Goal: Task Accomplishment & Management: Manage account settings

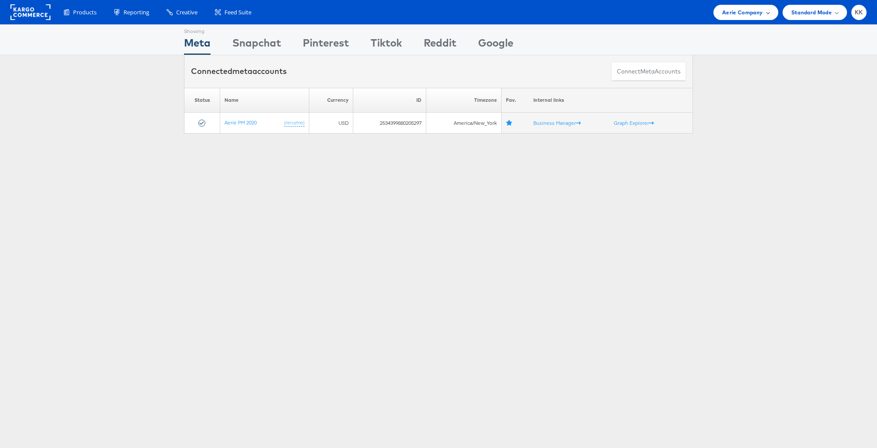
click at [744, 13] on span "Aerie Company" at bounding box center [742, 12] width 40 height 9
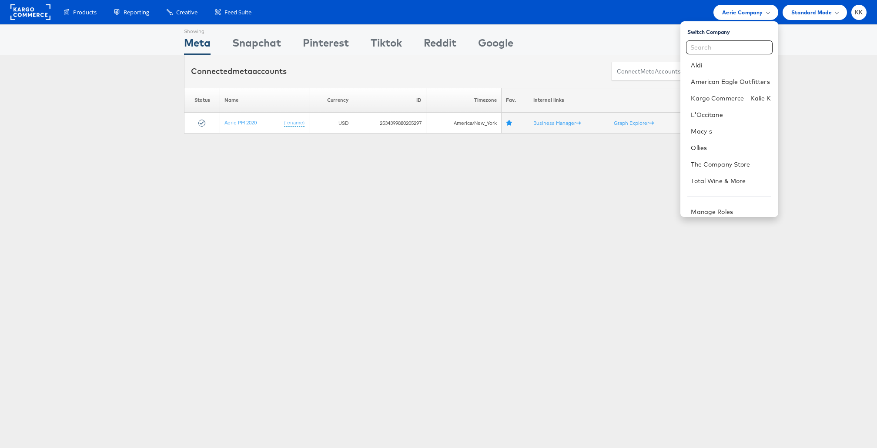
click at [362, 212] on div "Showing Meta Showing [GEOGRAPHIC_DATA] Showing Pinterest Showing Tiktok Showing…" at bounding box center [438, 241] width 877 height 435
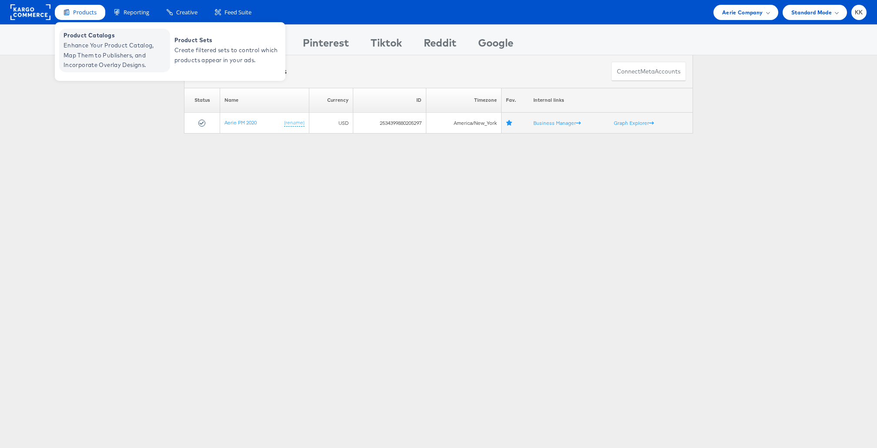
click at [85, 67] on span "Enhance Your Product Catalog, Map Them to Publishers, and Incorporate Overlay D…" at bounding box center [116, 55] width 104 height 30
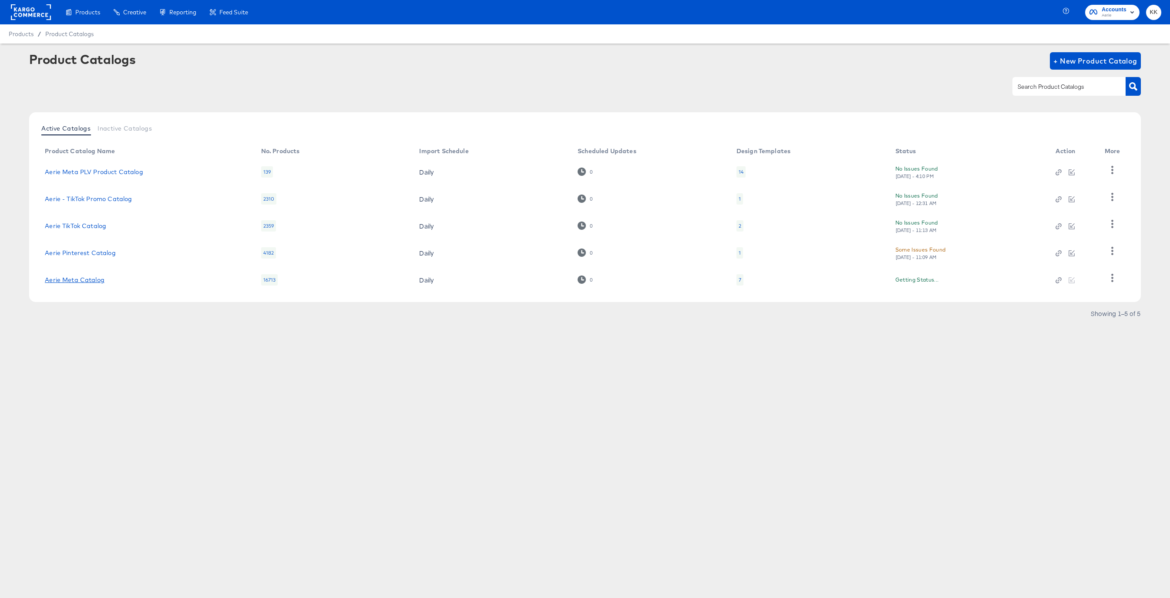
click at [74, 278] on link "Aerie Meta Catalog" at bounding box center [75, 279] width 60 height 7
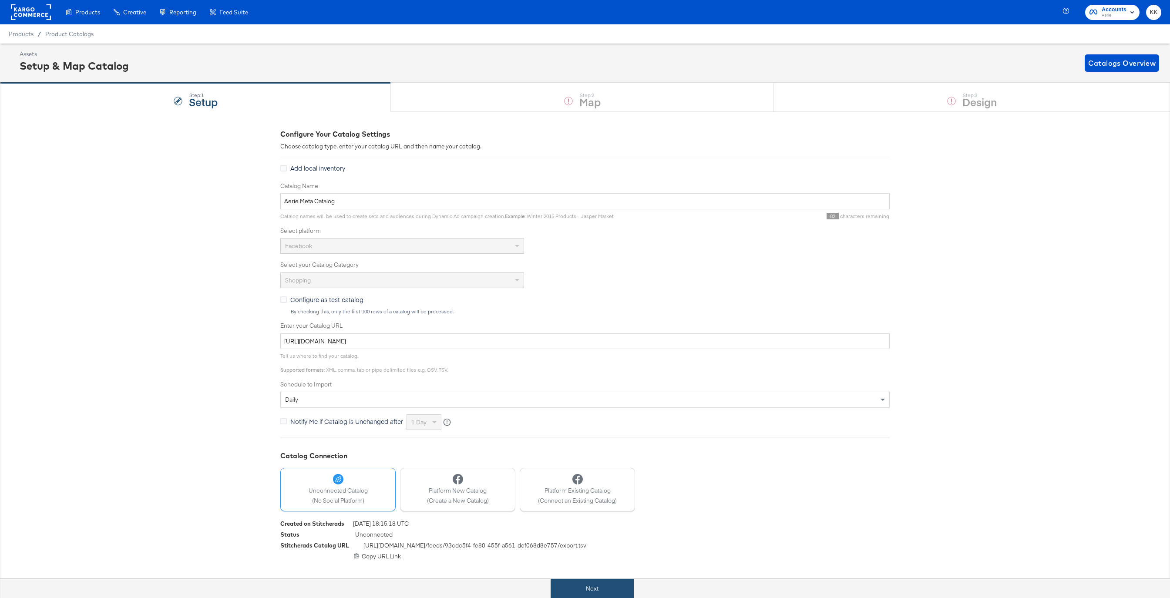
click at [553, 580] on button "Next" at bounding box center [591, 589] width 83 height 20
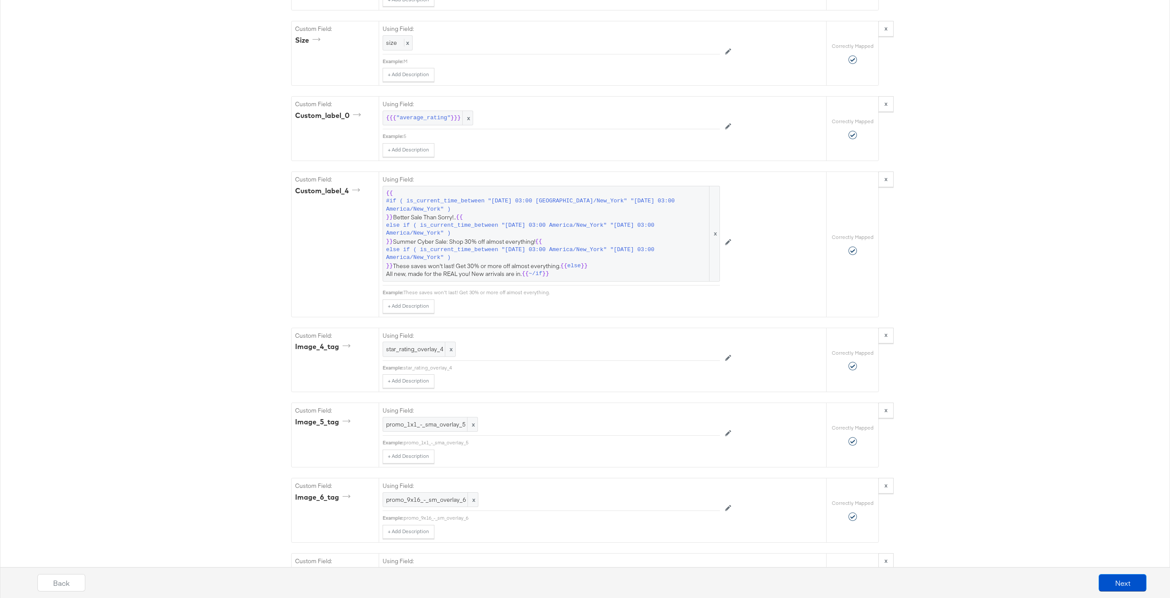
scroll to position [2113, 0]
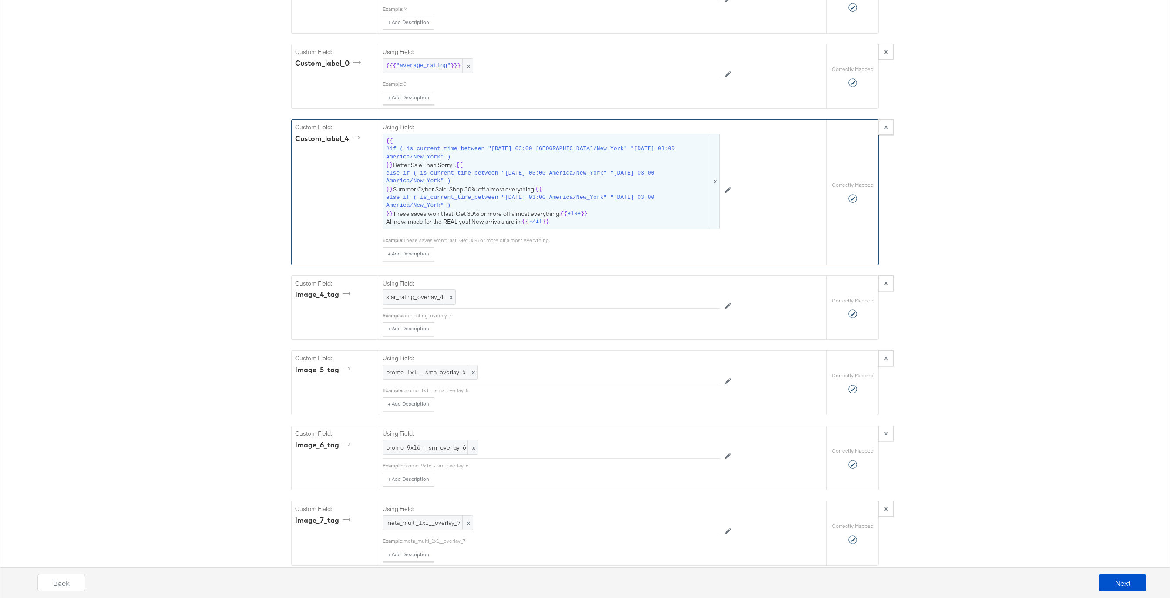
click at [516, 228] on div "{{ #if ( is_current_time_between "2024-06-11 03:00 America/New_York" "2024-06-1…" at bounding box center [550, 182] width 337 height 96
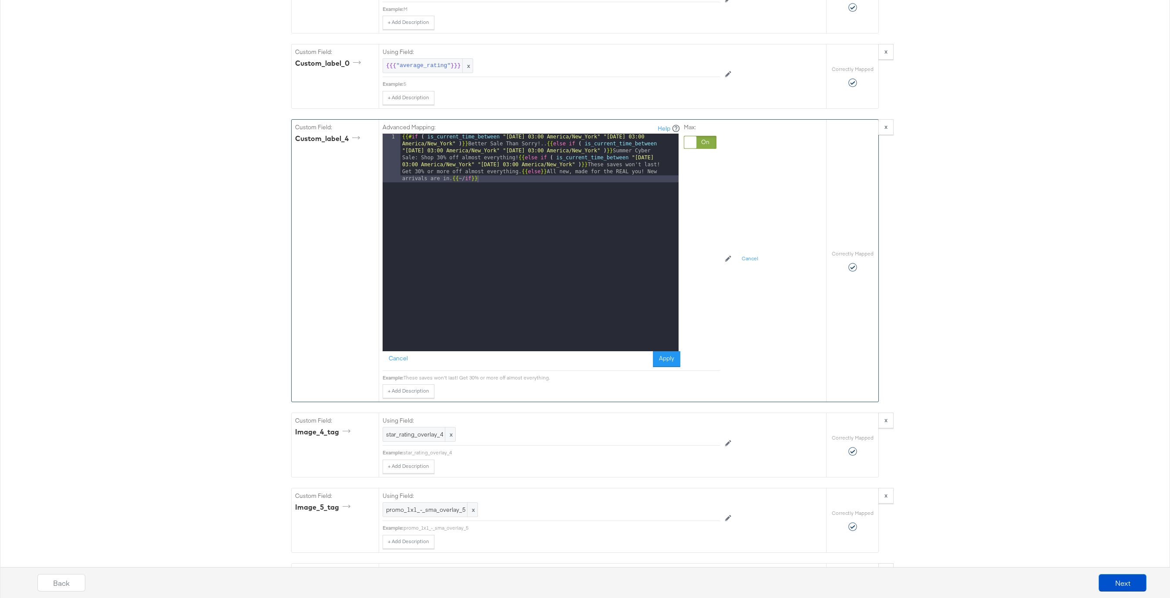
click at [543, 145] on div "{{# if ( is_current_time_between "2024-06-11 03:00 America/New_York" "2024-06-1…" at bounding box center [539, 291] width 278 height 315
click at [664, 359] on button "Apply" at bounding box center [666, 359] width 27 height 16
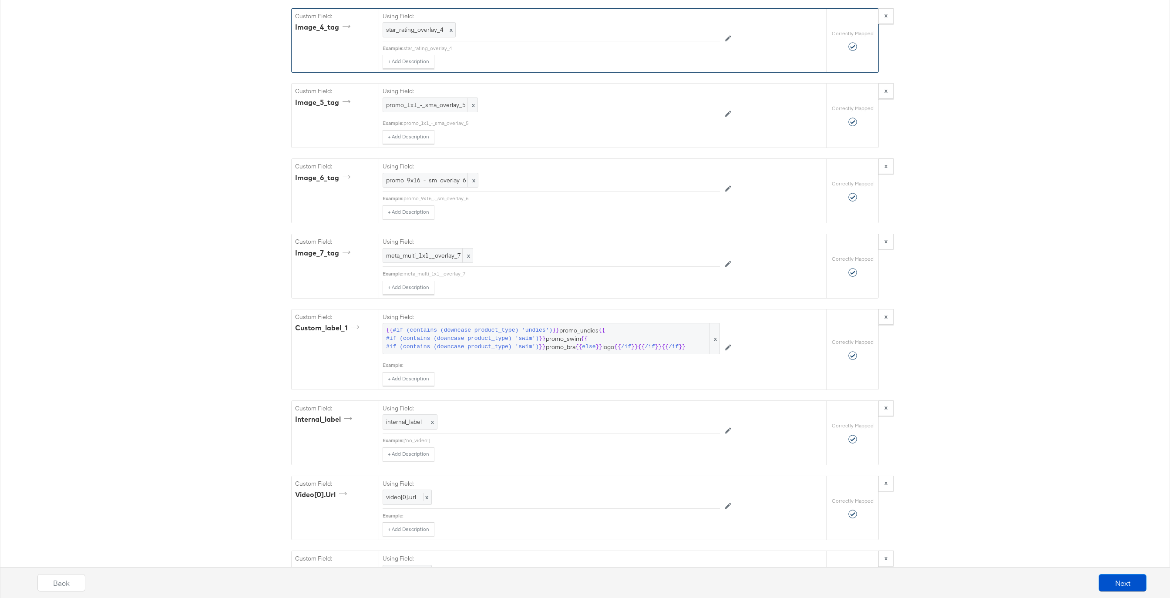
scroll to position [2752, 0]
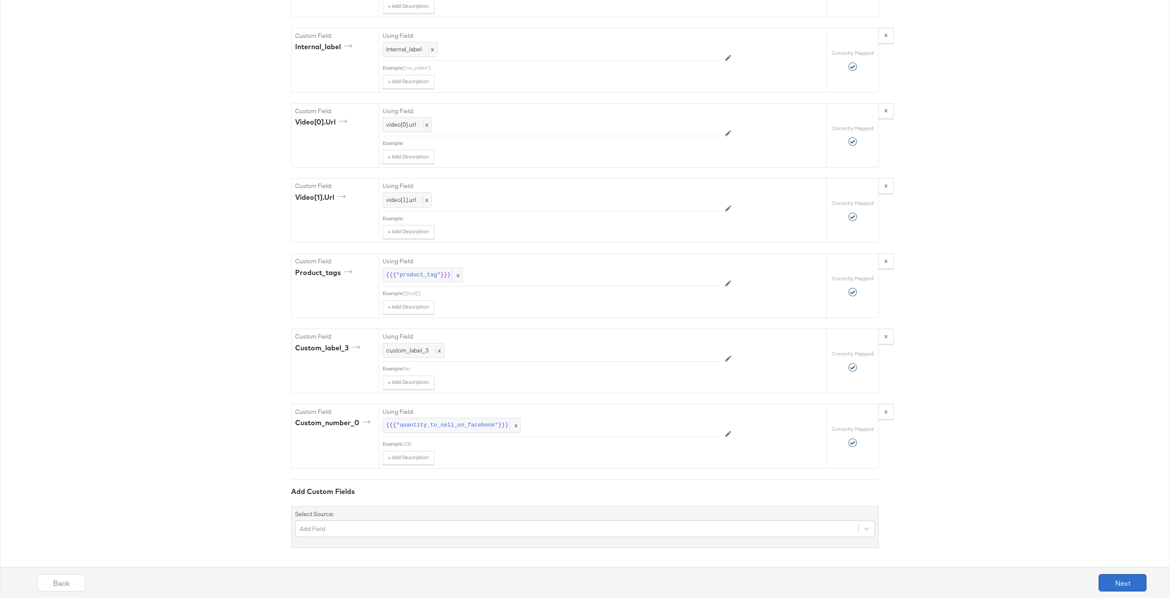
click at [1136, 578] on button "Next" at bounding box center [1122, 582] width 48 height 17
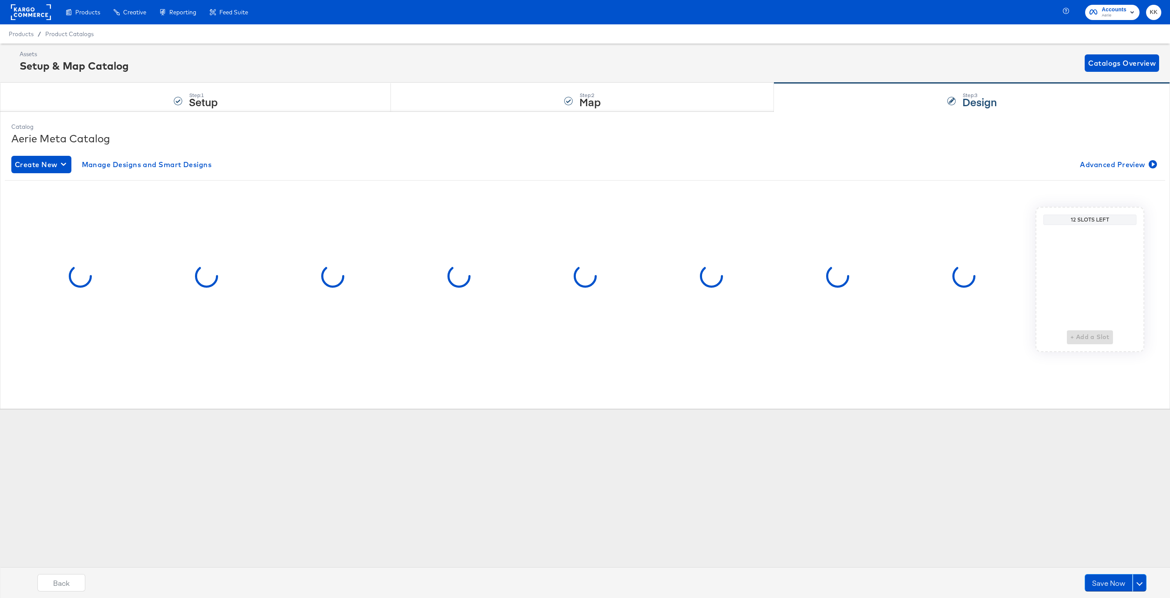
scroll to position [0, 0]
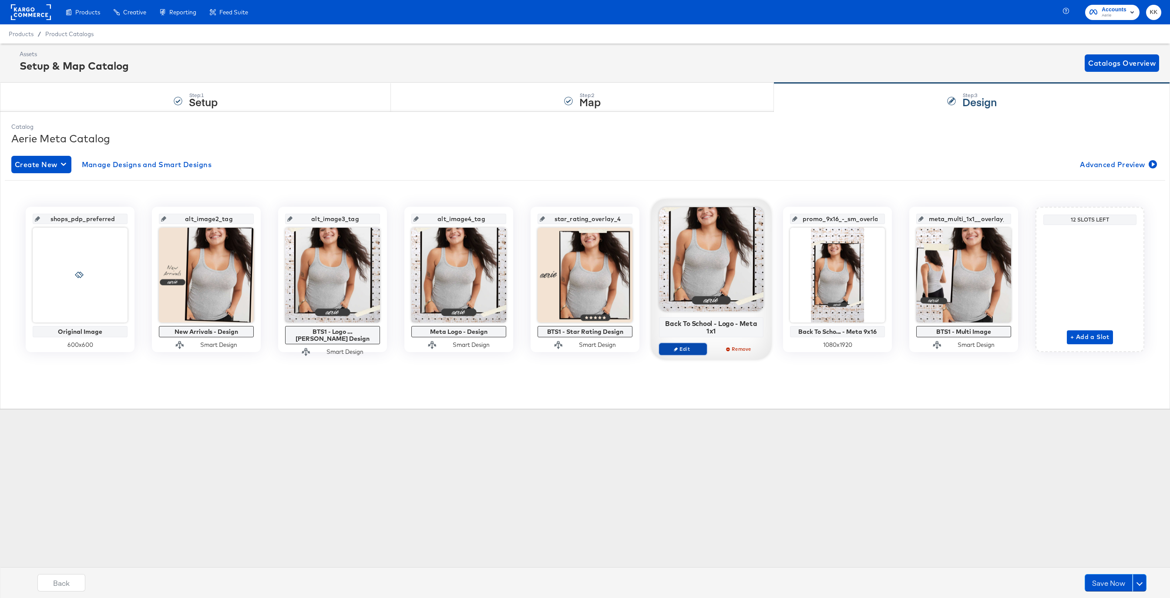
click at [695, 343] on button "Edit" at bounding box center [683, 349] width 48 height 12
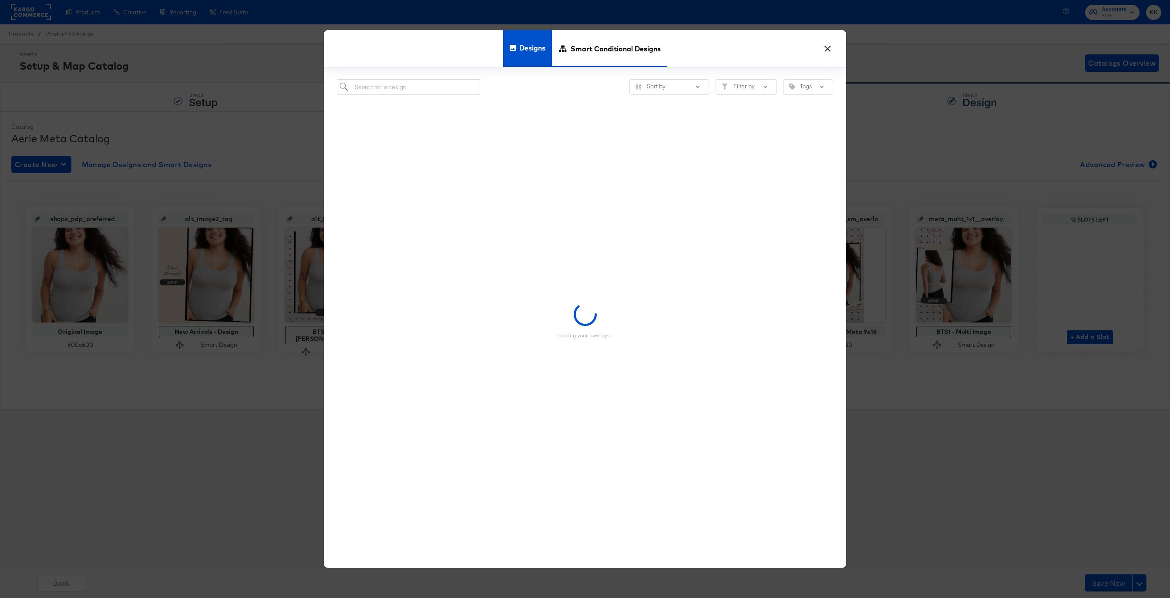
click at [618, 47] on span "Smart Conditional Designs" at bounding box center [615, 48] width 90 height 38
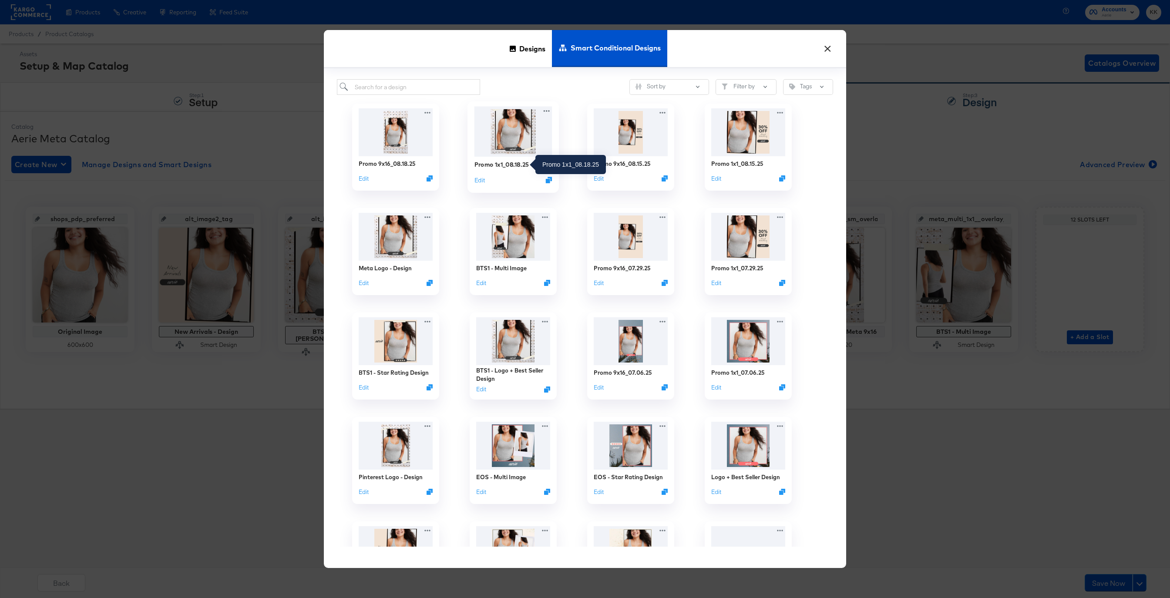
click at [524, 166] on div "Promo 1x1_08.18.25" at bounding box center [501, 164] width 55 height 8
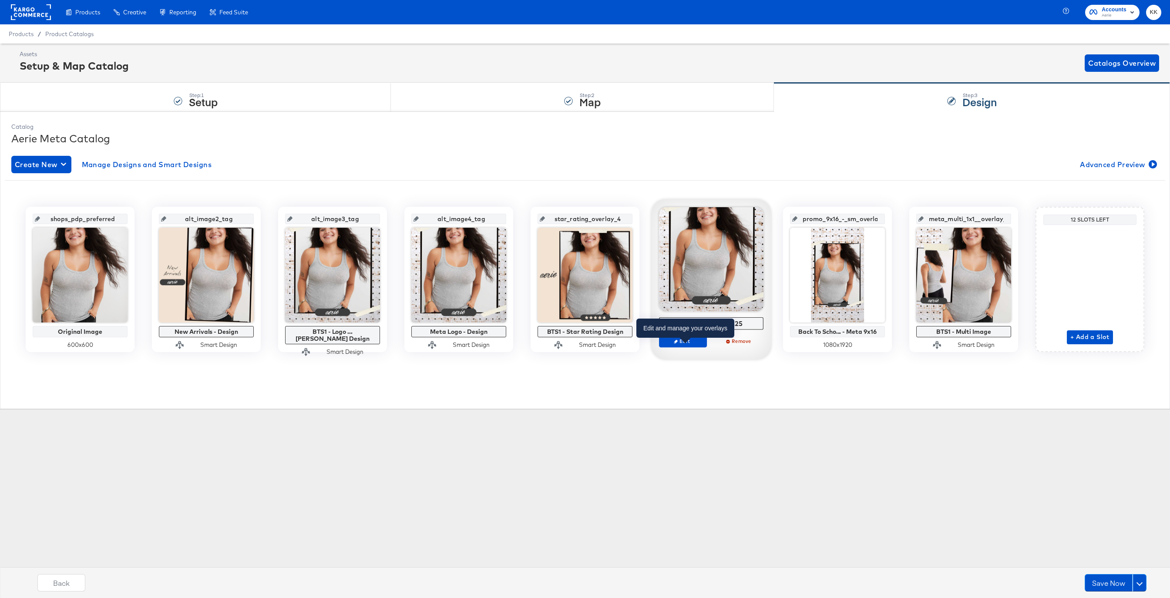
click at [689, 342] on span "Edit" at bounding box center [683, 341] width 40 height 7
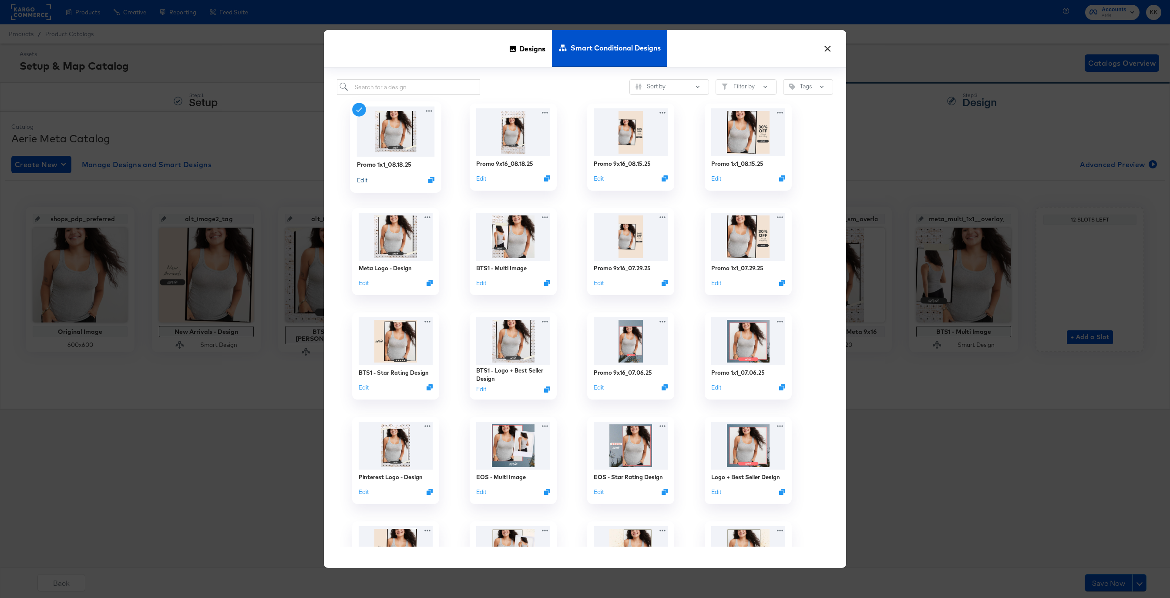
click at [361, 177] on button "Edit" at bounding box center [362, 180] width 10 height 8
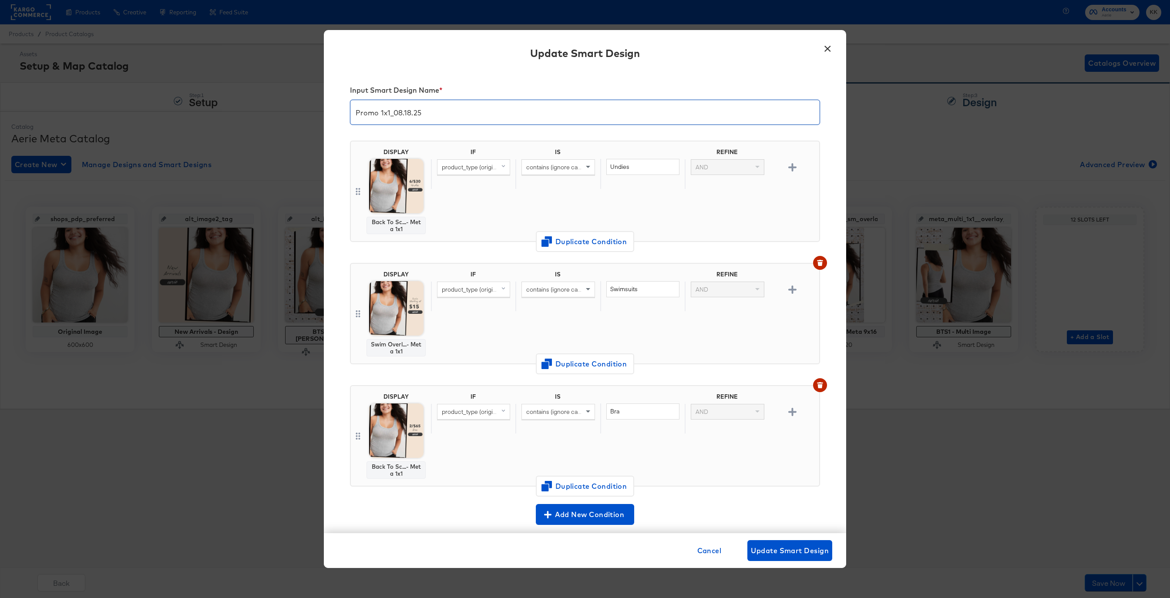
click at [410, 111] on input "Promo 1x1_08.18.25" at bounding box center [584, 109] width 469 height 24
type input "Promo 1x1_08.21.25"
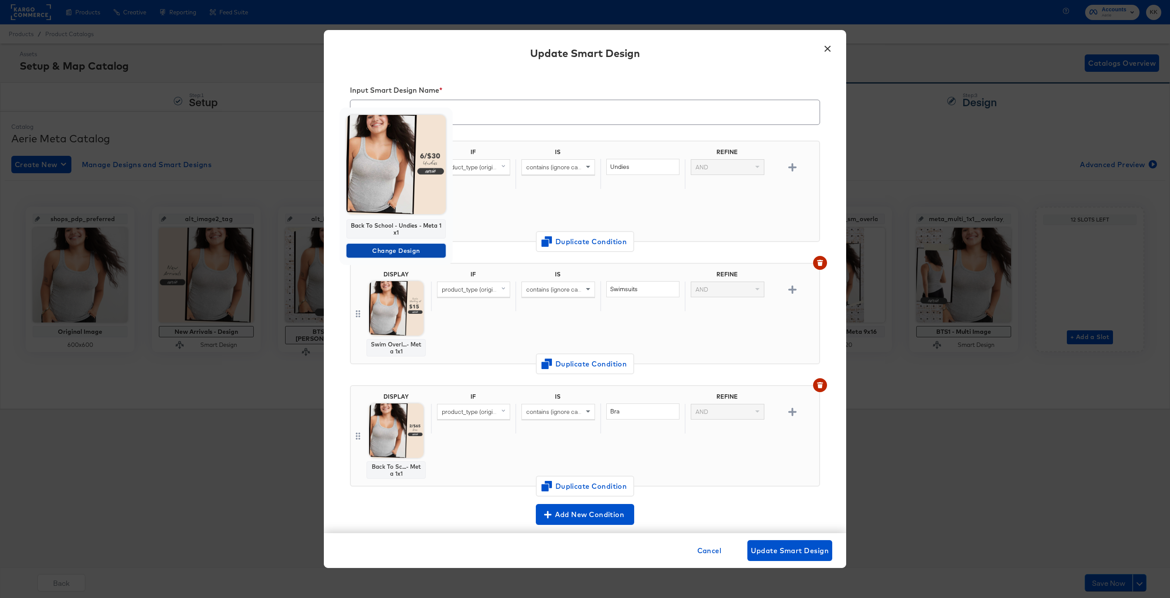
click at [392, 245] on button "Change Design" at bounding box center [395, 251] width 99 height 14
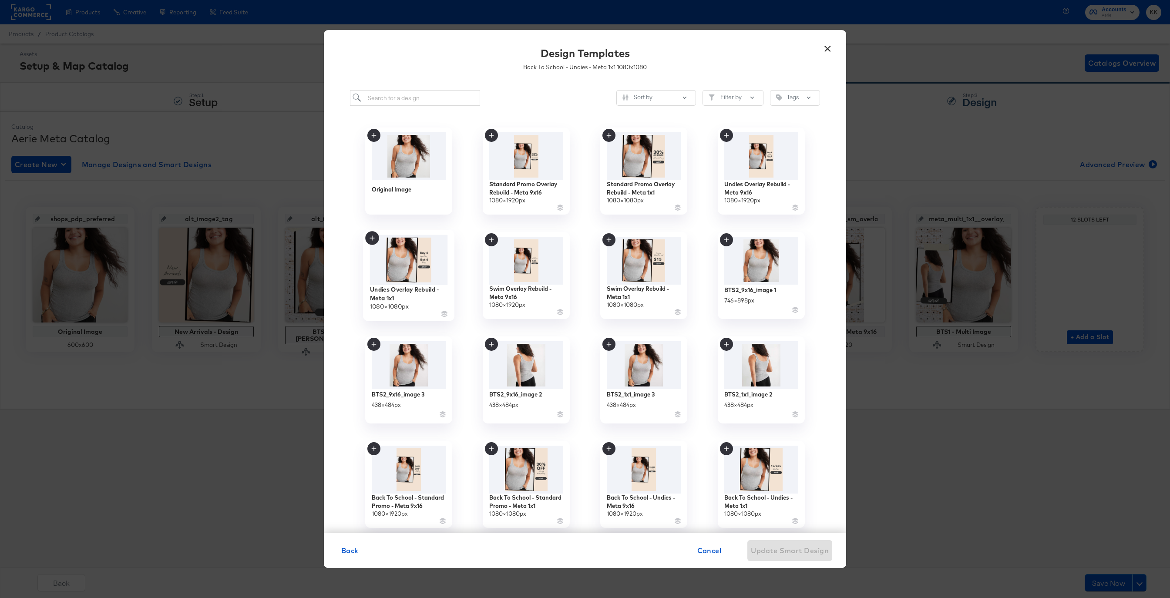
click at [409, 288] on div "Undies Overlay Rebuild - Meta 1x1" at bounding box center [409, 293] width 78 height 17
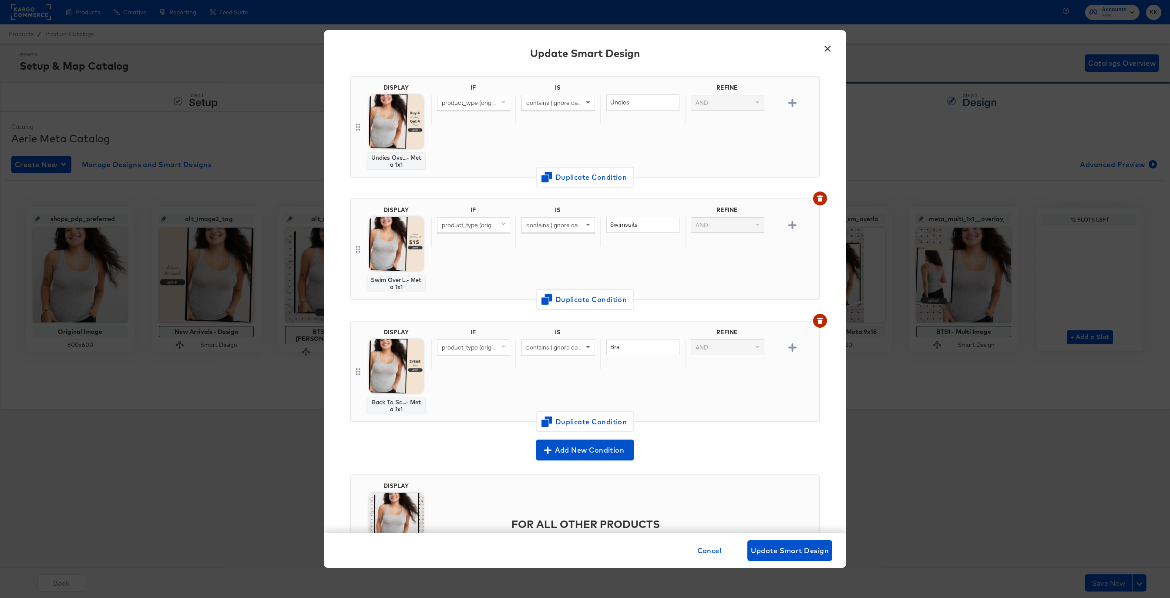
scroll to position [130, 0]
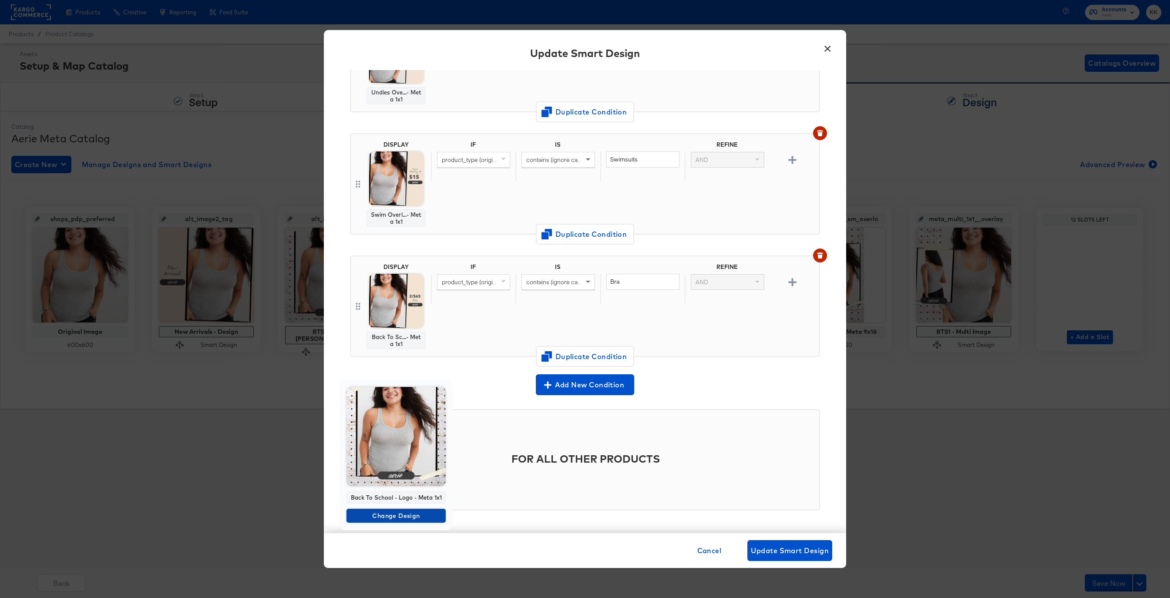
click at [398, 509] on button "Change Design" at bounding box center [395, 516] width 99 height 14
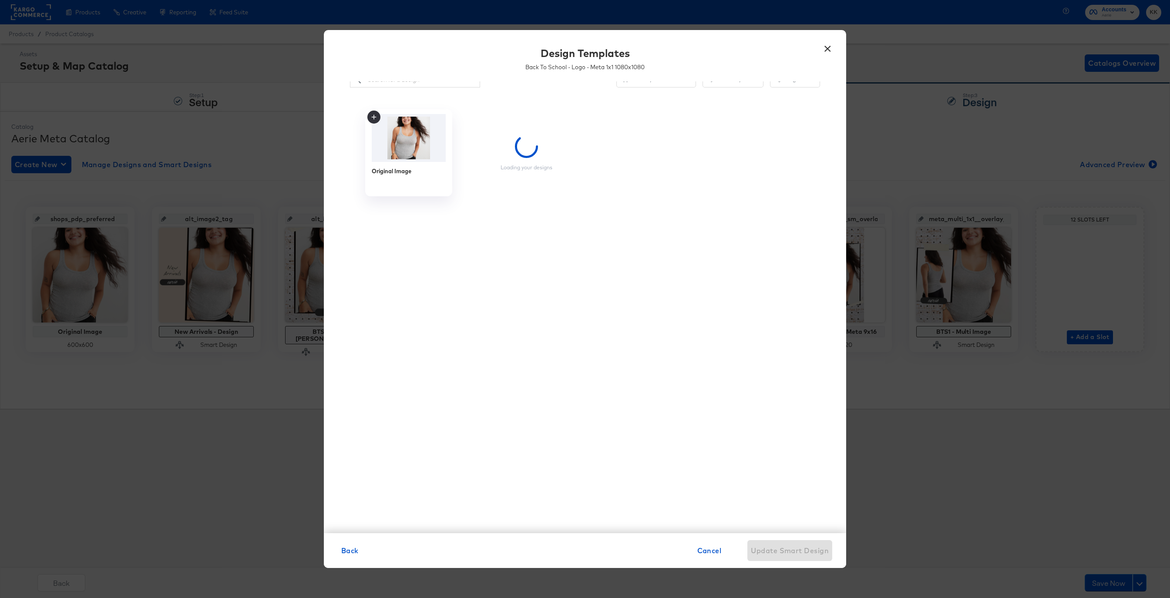
scroll to position [0, 0]
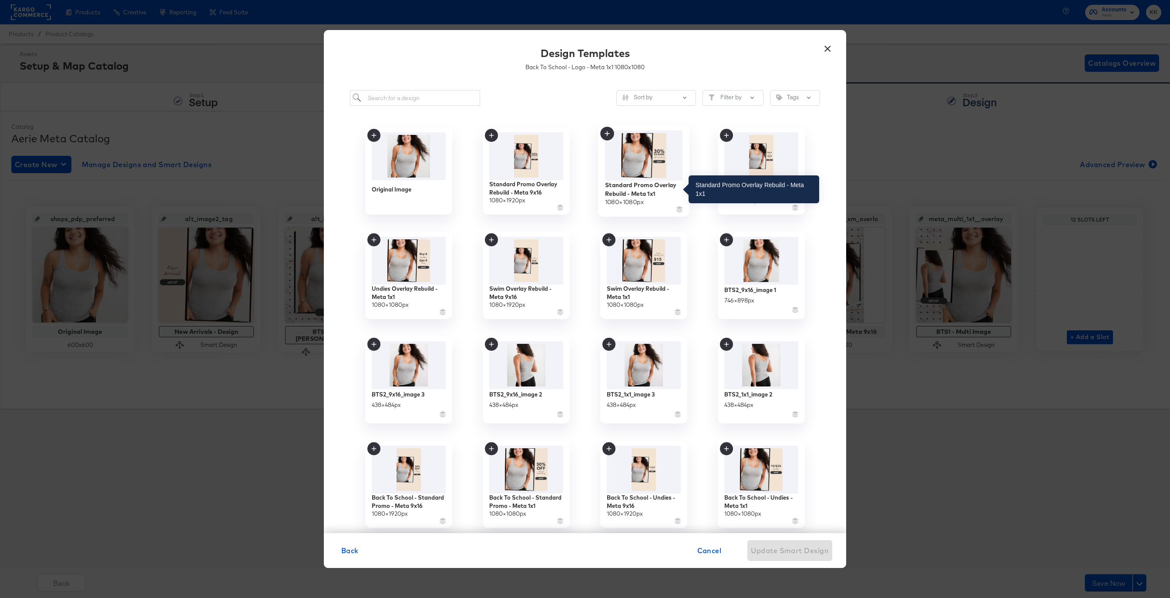
click at [651, 193] on div "Standard Promo Overlay Rebuild - Meta 1x1" at bounding box center [644, 189] width 78 height 17
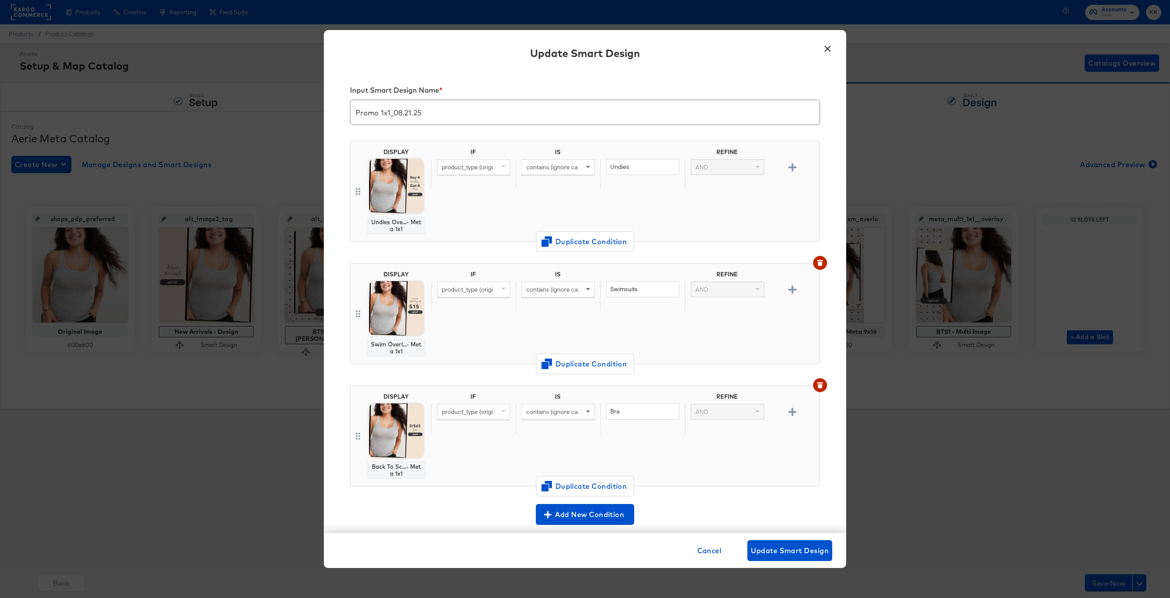
scroll to position [130, 0]
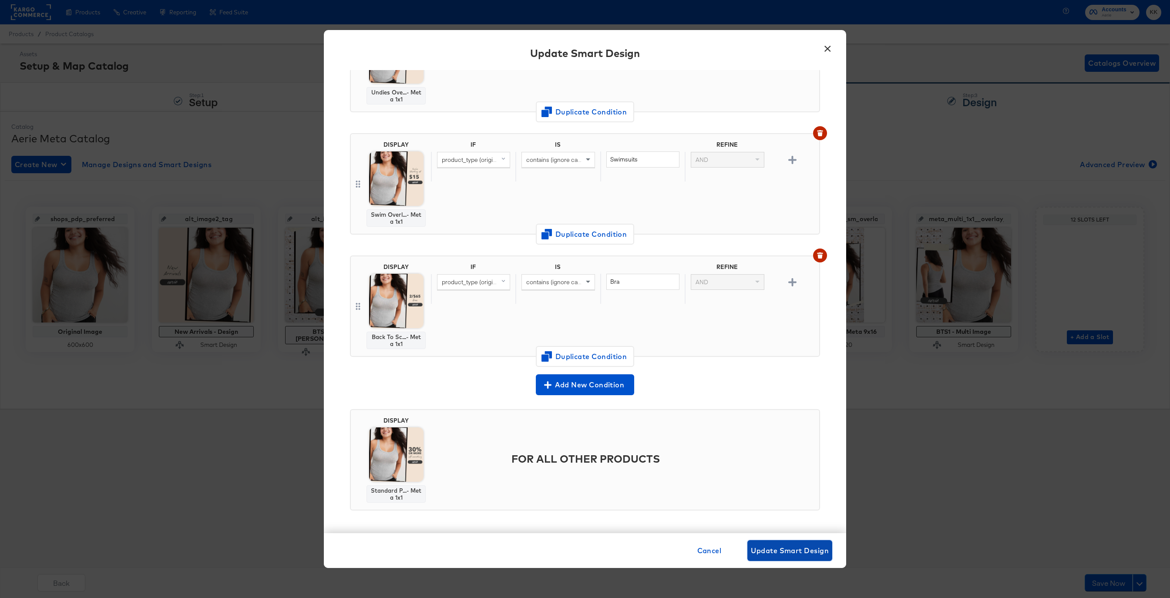
click at [788, 544] on span "Update Smart Design" at bounding box center [790, 550] width 78 height 12
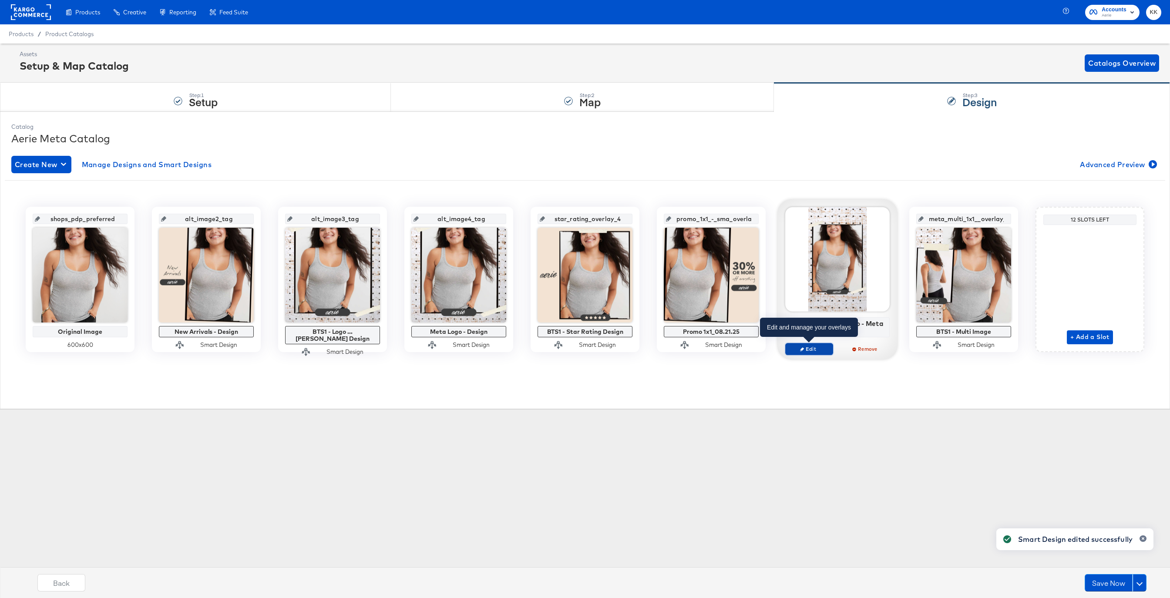
click at [806, 348] on span "Edit" at bounding box center [809, 348] width 40 height 7
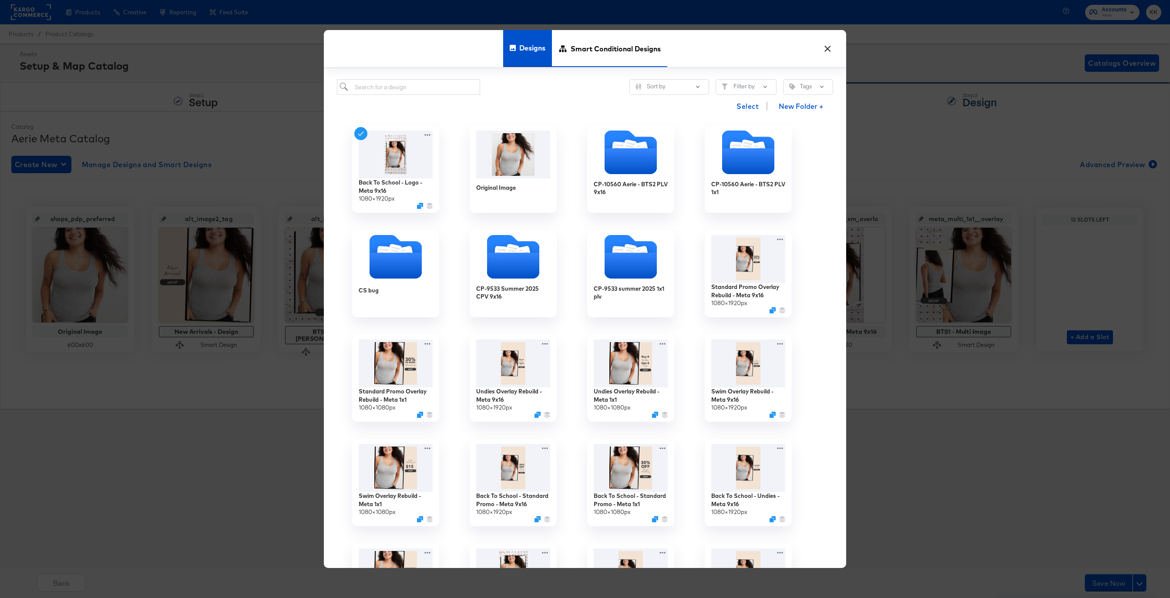
click at [601, 55] on span "Smart Conditional Designs" at bounding box center [615, 48] width 90 height 38
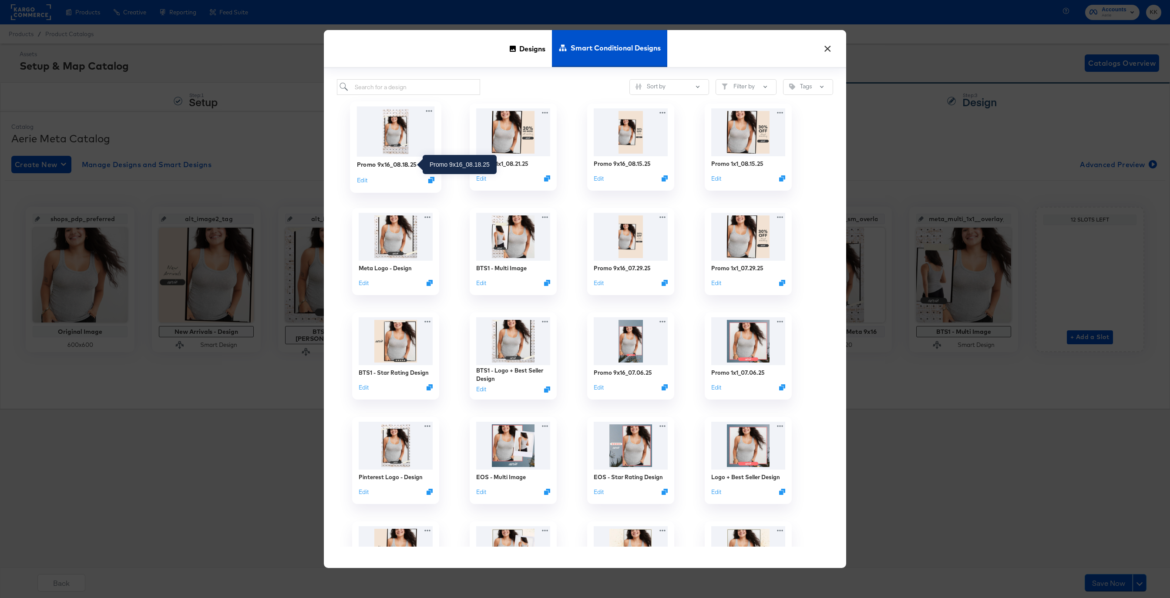
click at [388, 166] on div "Promo 9x16_08.18.25" at bounding box center [387, 164] width 60 height 8
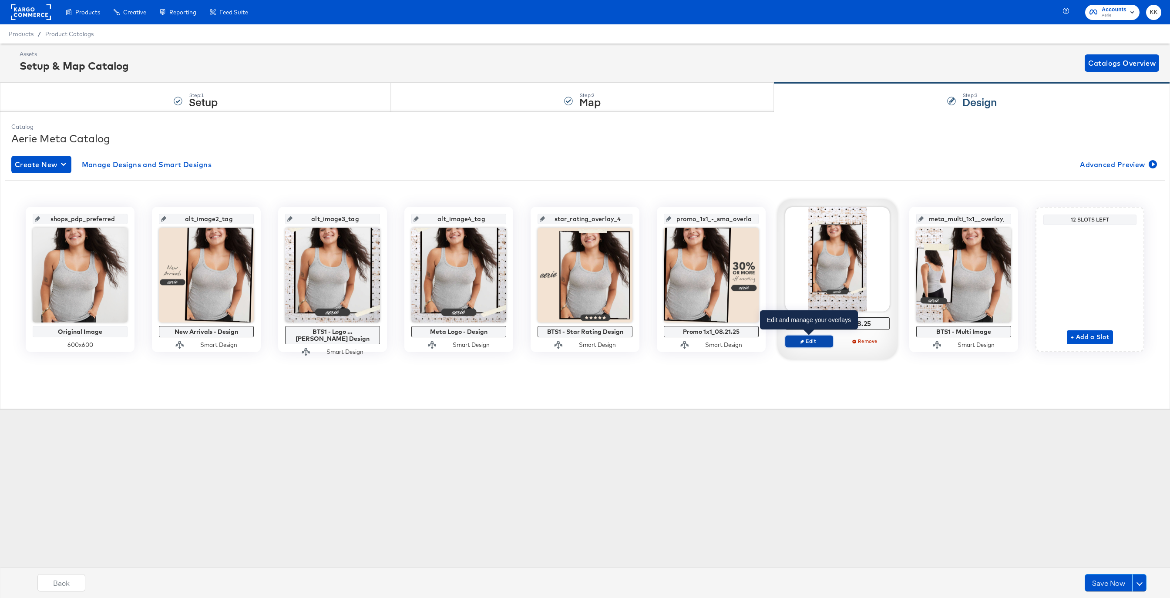
click at [802, 340] on icon "button" at bounding box center [802, 341] width 4 height 4
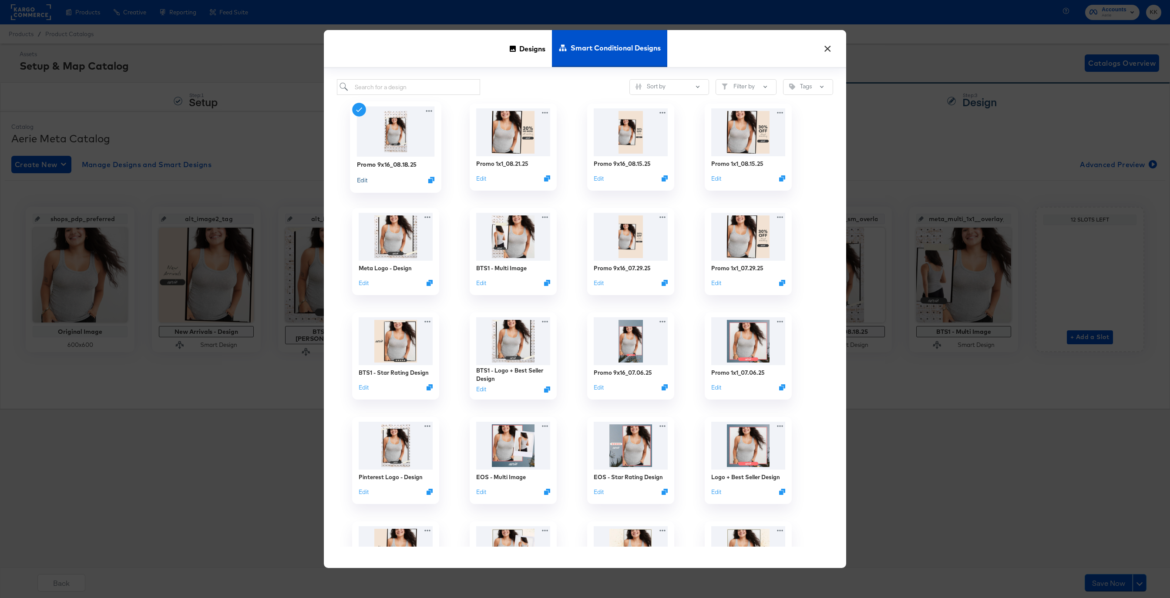
click at [362, 181] on button "Edit" at bounding box center [362, 180] width 10 height 8
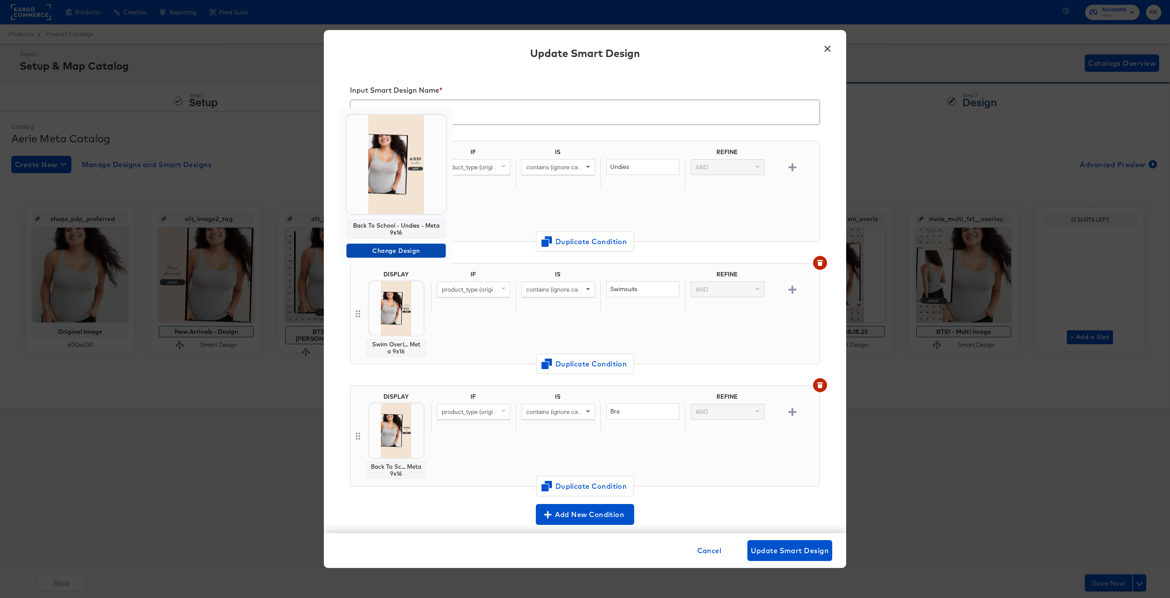
click at [399, 246] on span "Change Design" at bounding box center [396, 250] width 92 height 11
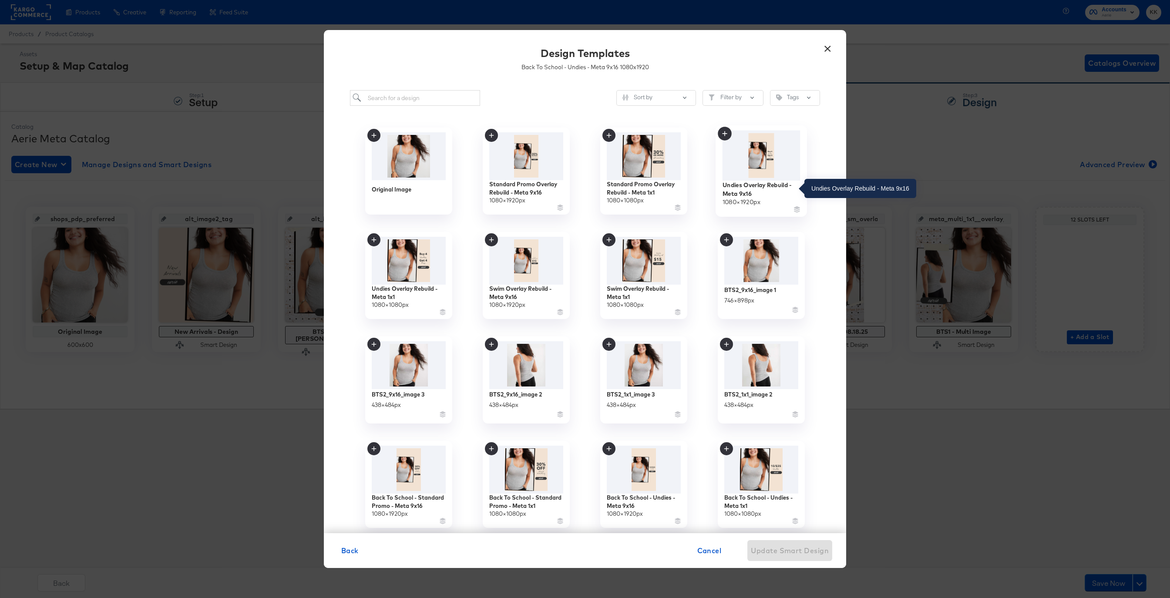
click at [765, 184] on div "Undies Overlay Rebuild - Meta 9x16" at bounding box center [761, 189] width 78 height 17
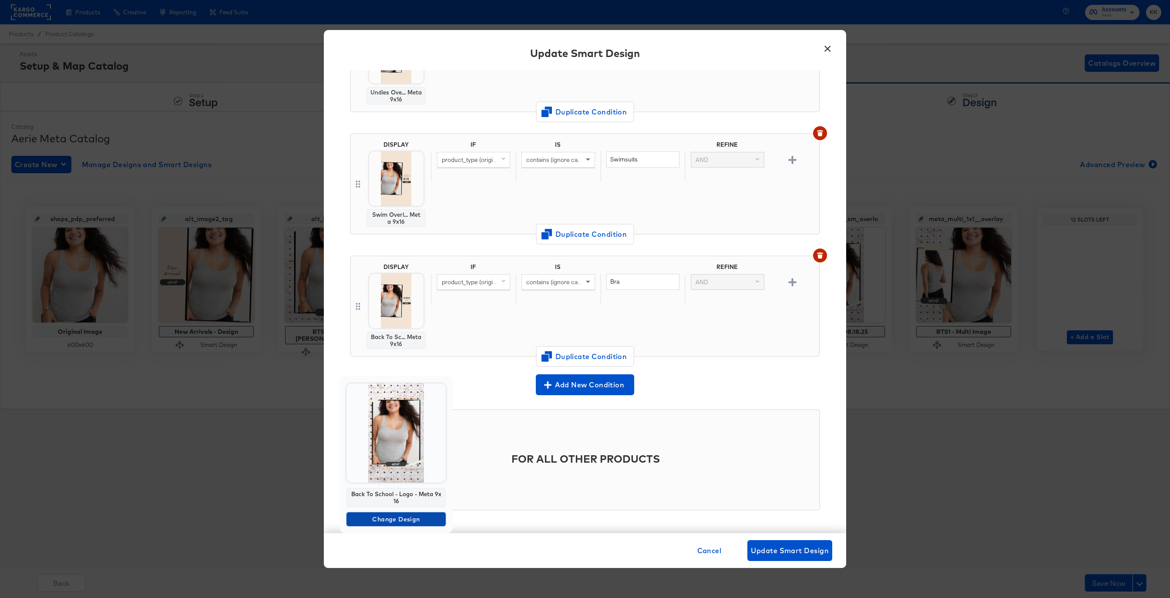
click at [397, 520] on span "Change Design" at bounding box center [396, 519] width 92 height 11
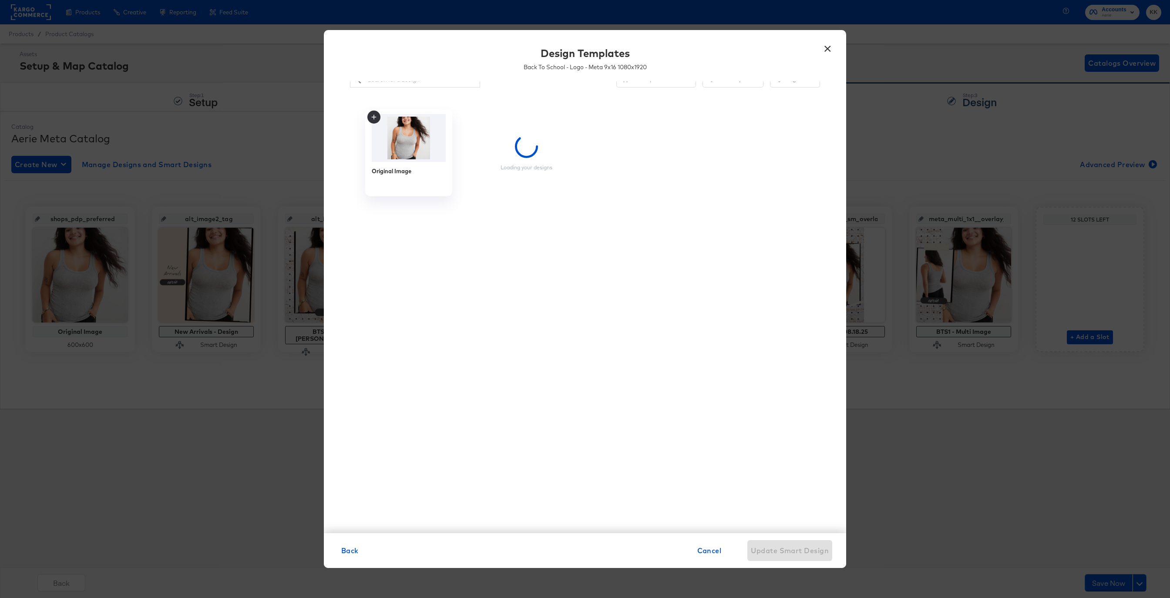
scroll to position [0, 0]
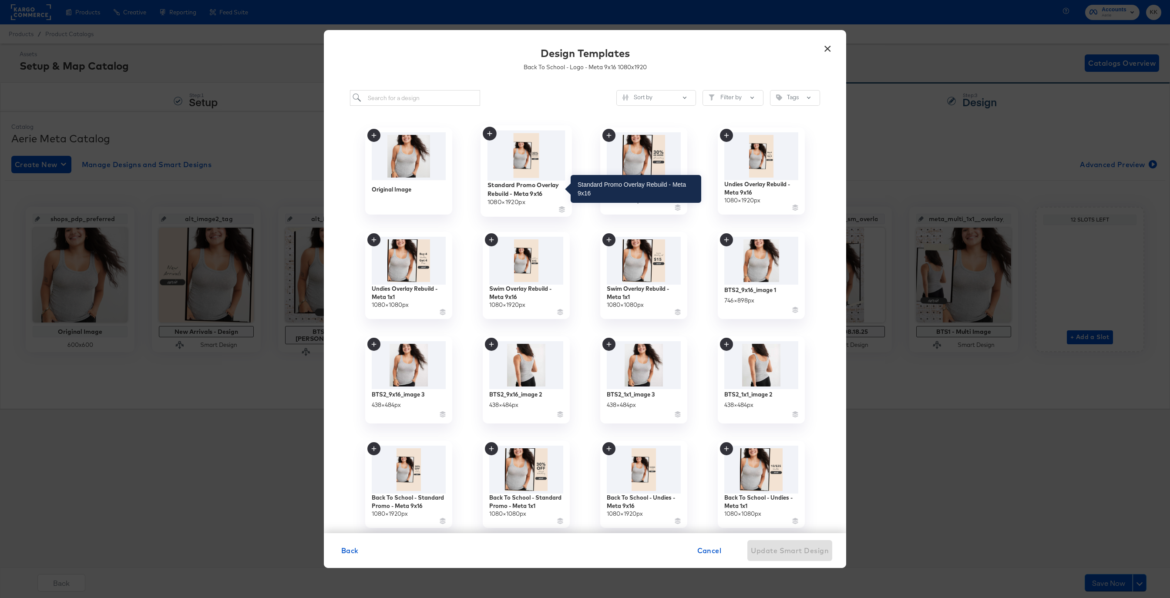
click at [511, 192] on div "Standard Promo Overlay Rebuild - Meta 9x16" at bounding box center [526, 189] width 78 height 17
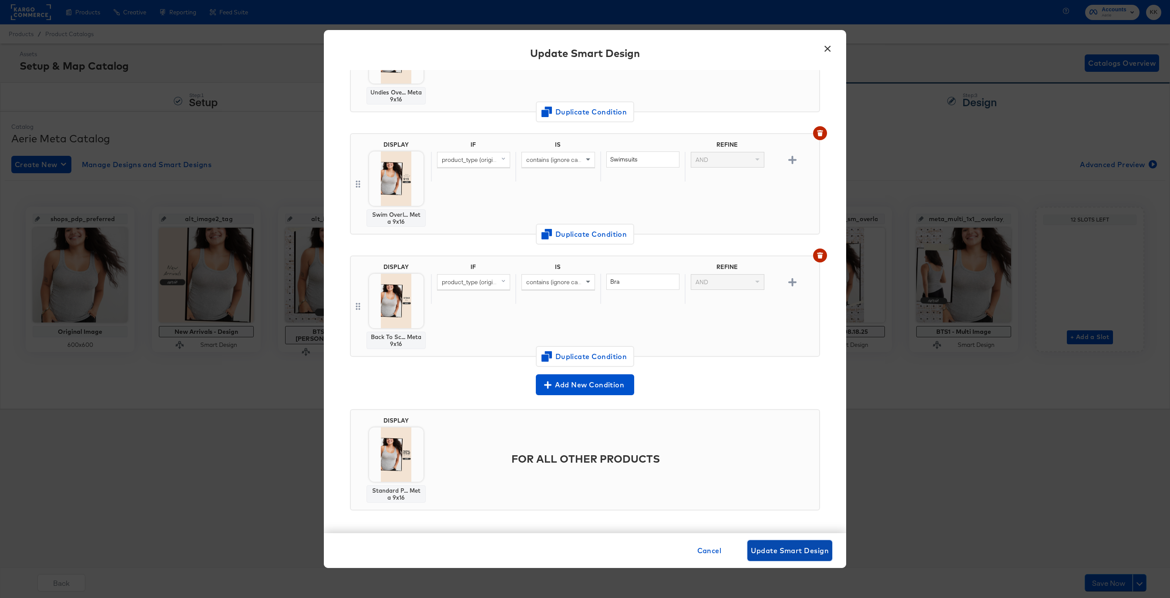
click at [815, 545] on span "Update Smart Design" at bounding box center [790, 550] width 78 height 12
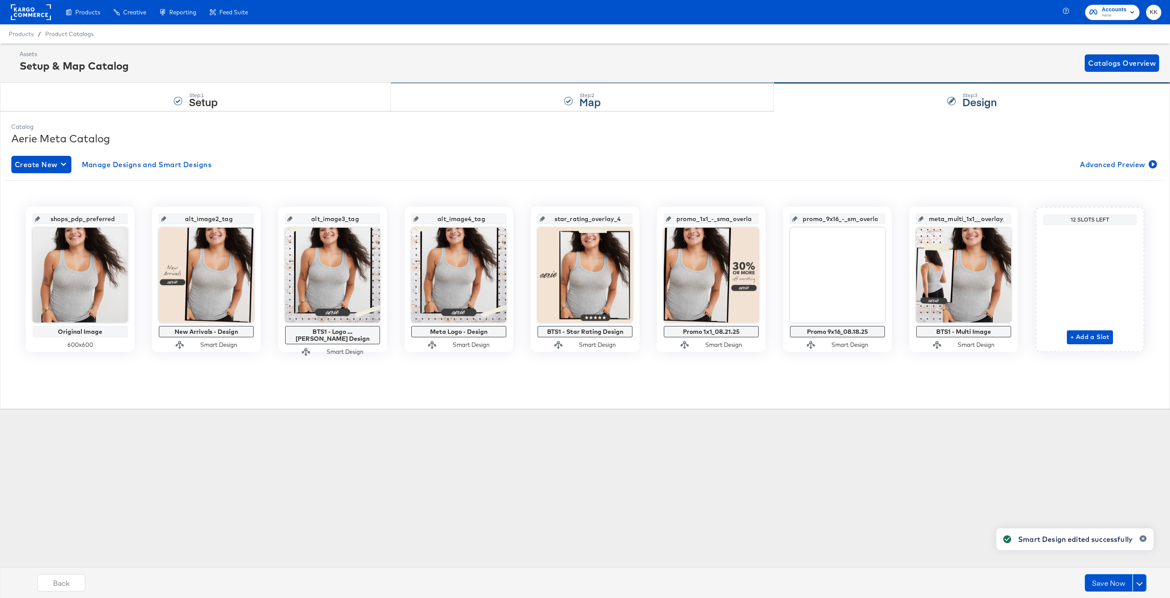
click at [599, 84] on div "Step: 2 Map" at bounding box center [582, 97] width 383 height 29
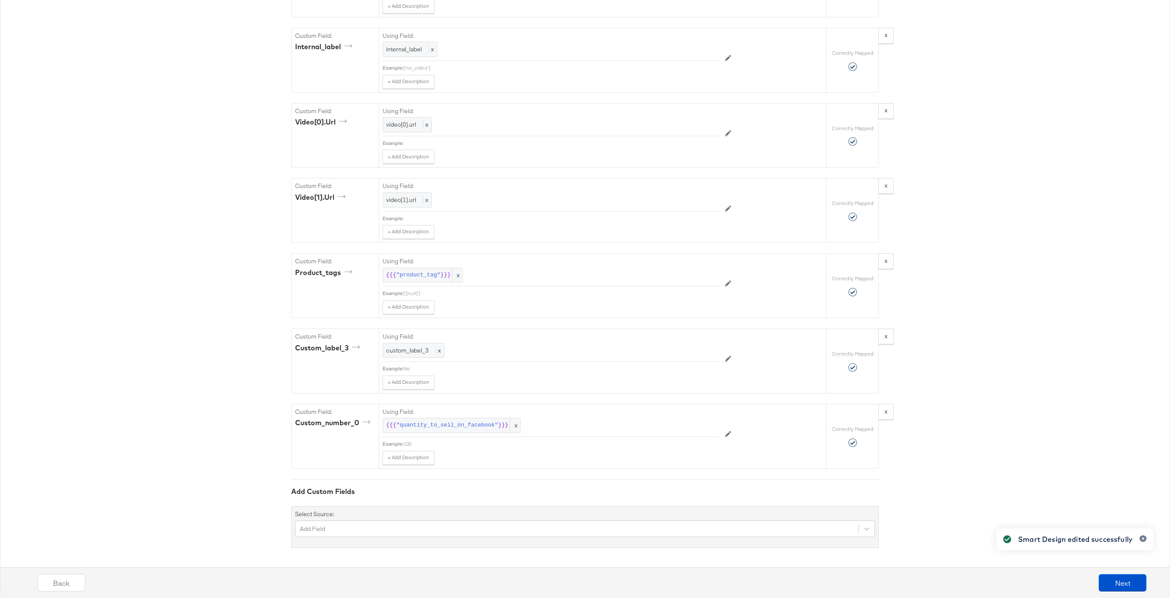
scroll to position [2423, 0]
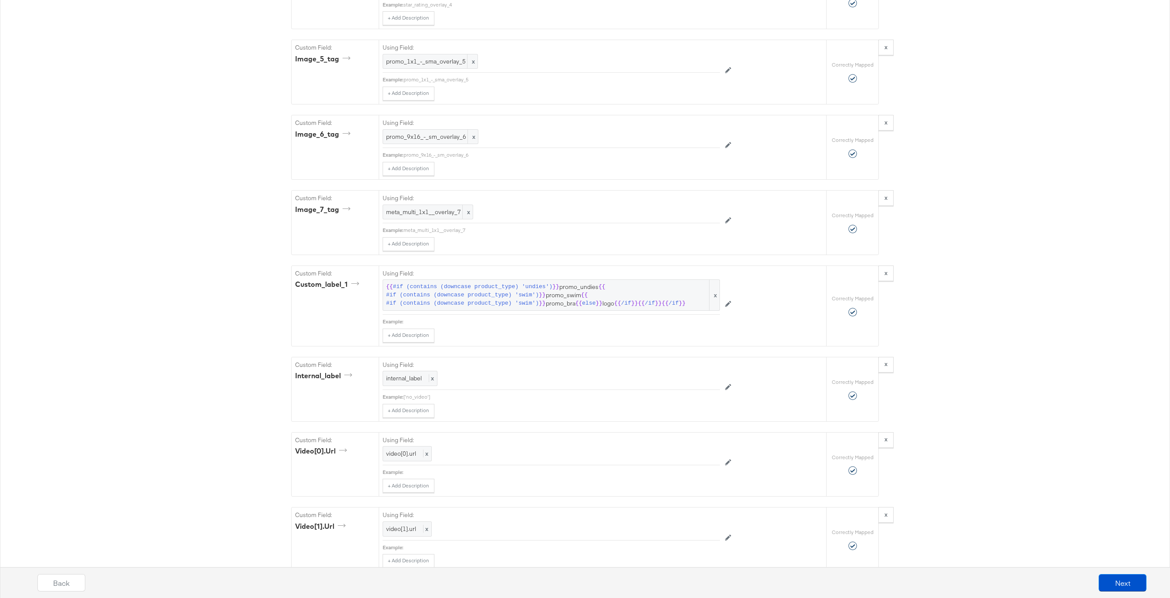
click at [515, 308] on div "{{ #if (contains (downcase product_type) 'undies') }} promo_undies {{ #if (cont…" at bounding box center [550, 294] width 337 height 31
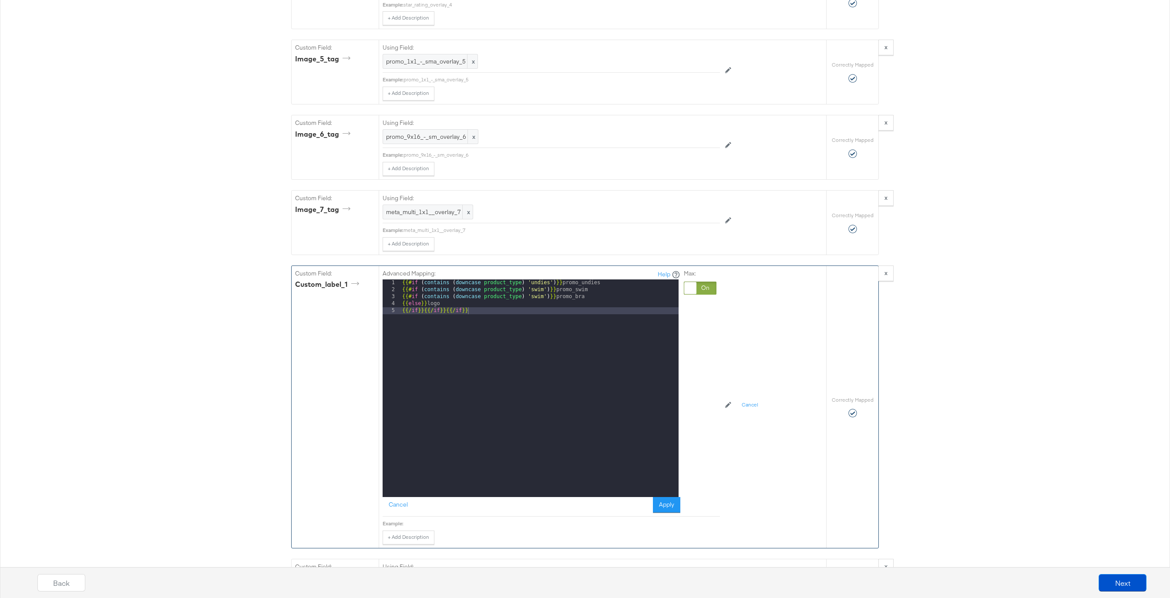
click at [466, 304] on div "{{# if ( contains ( downcase product_type ) 'undies' ) }} promo_undies {{# if (…" at bounding box center [539, 394] width 278 height 231
click at [666, 504] on button "Apply" at bounding box center [666, 505] width 27 height 16
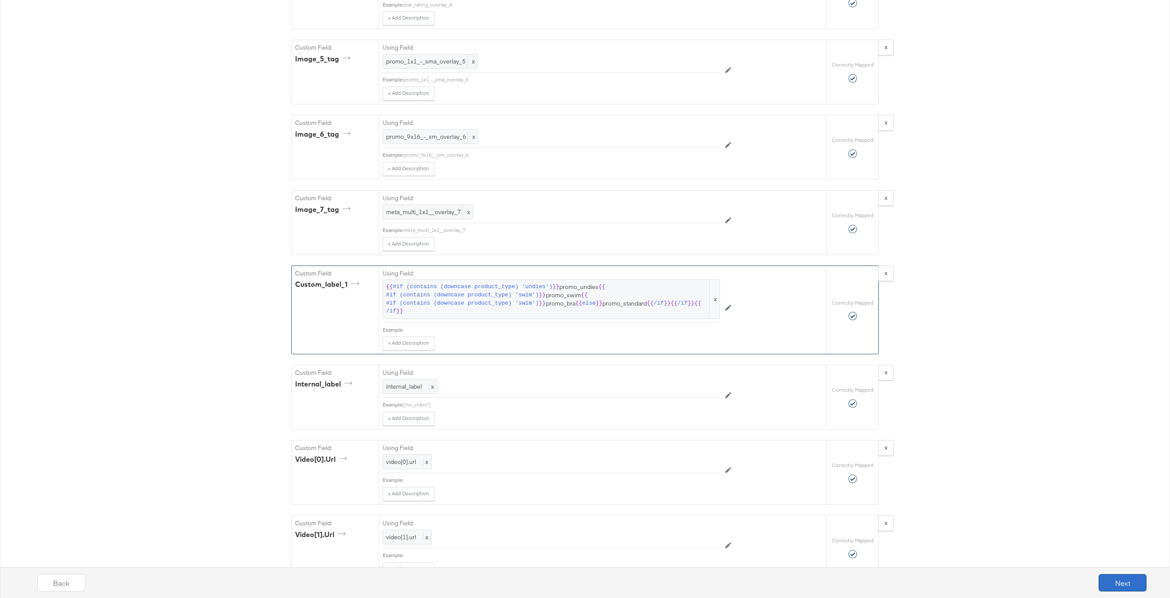
click at [1111, 583] on button "Next" at bounding box center [1122, 582] width 48 height 17
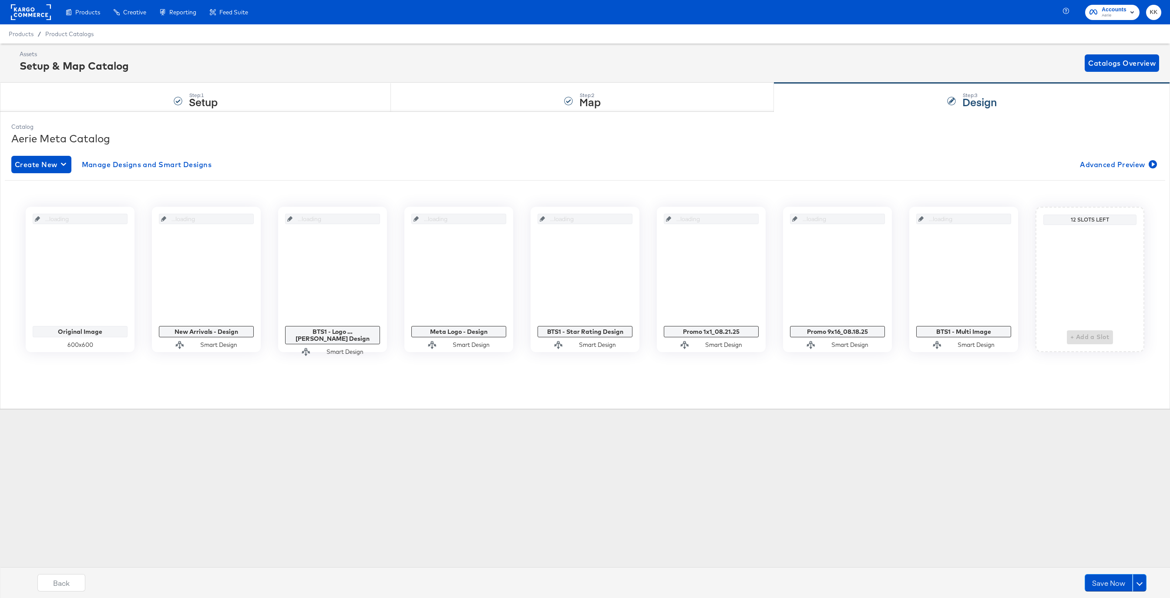
scroll to position [0, 0]
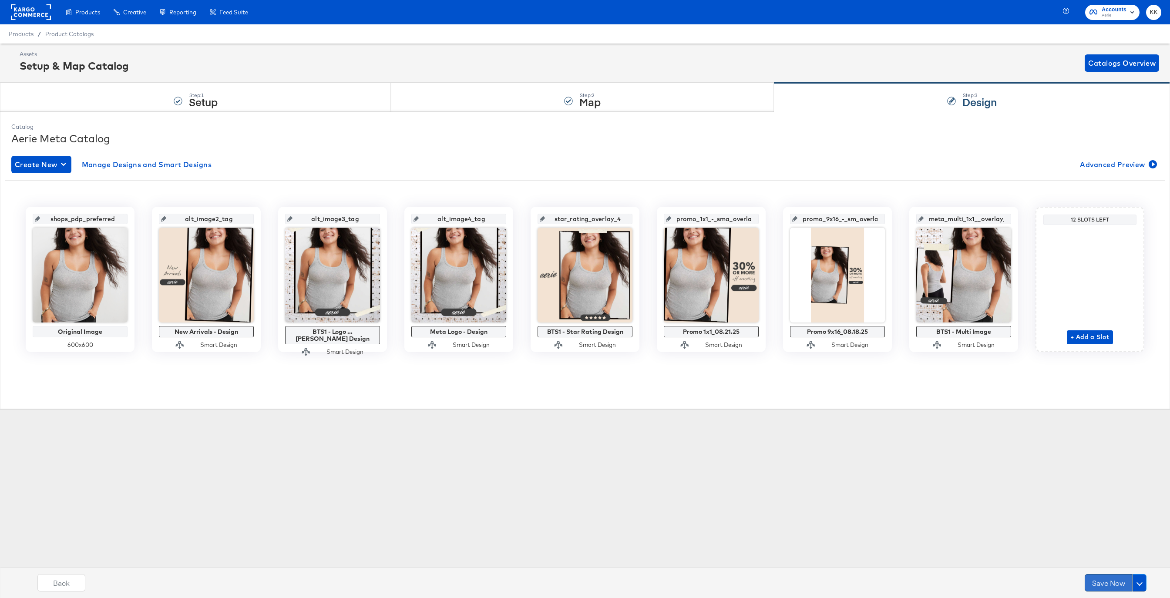
click at [1110, 583] on button "Save Now" at bounding box center [1108, 582] width 48 height 17
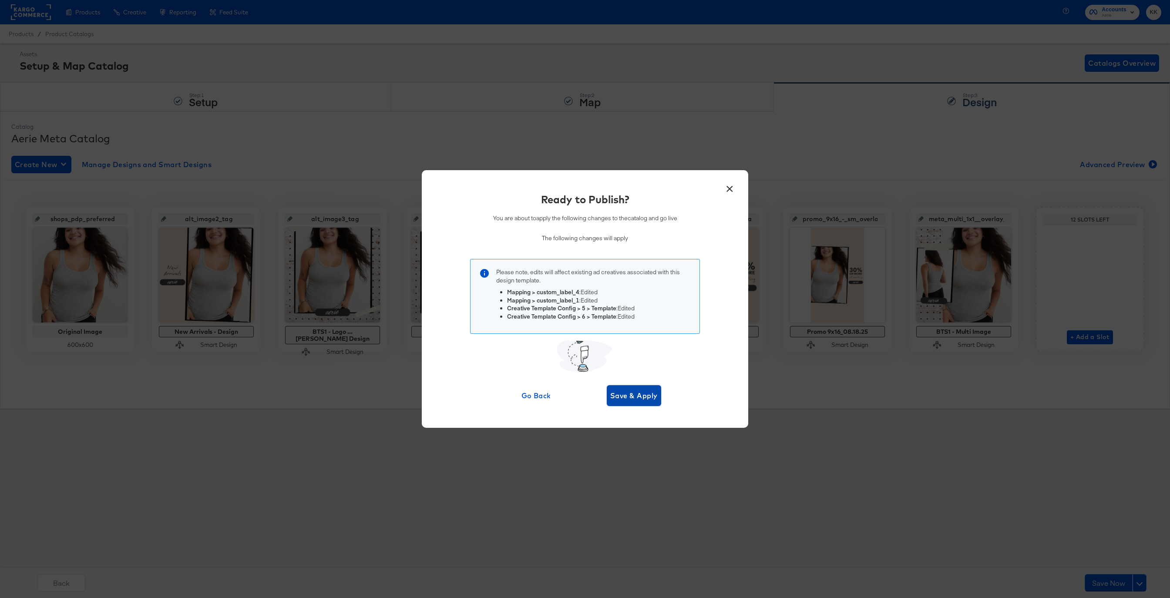
click at [636, 389] on span "Save & Apply" at bounding box center [633, 395] width 47 height 12
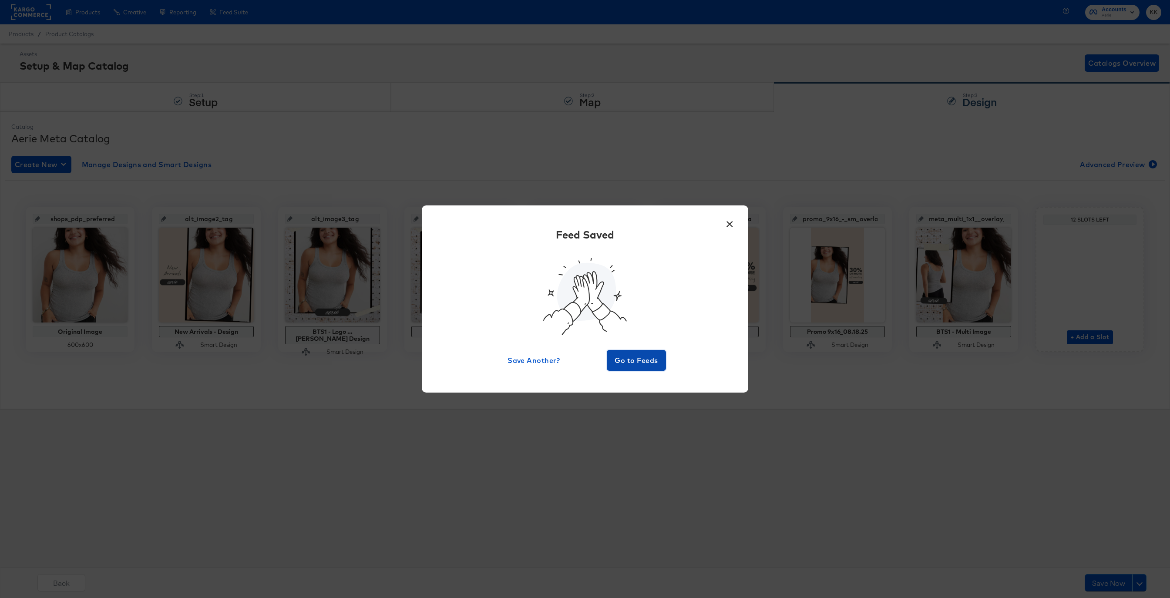
click at [619, 352] on button "Go to Feeds" at bounding box center [636, 360] width 59 height 21
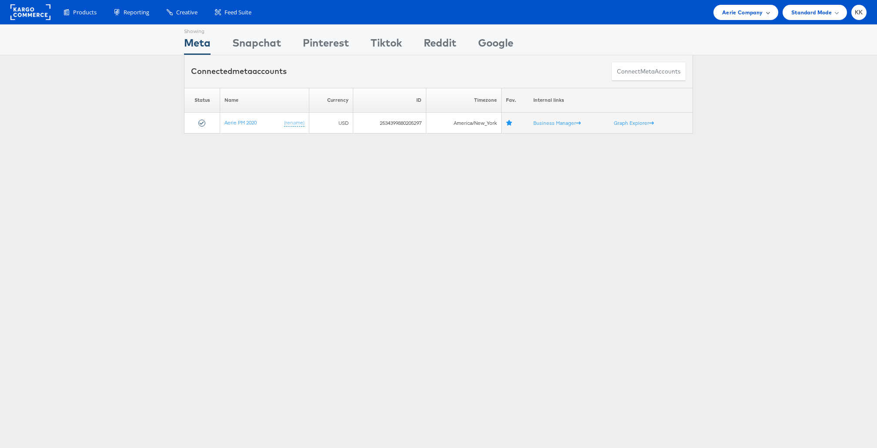
click at [731, 17] on div "Aerie Company" at bounding box center [746, 12] width 64 height 15
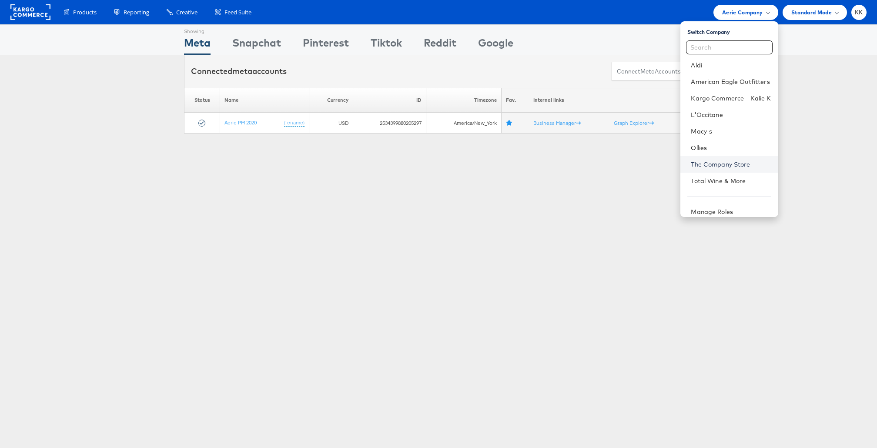
click at [721, 166] on link "The Company Store" at bounding box center [731, 164] width 80 height 9
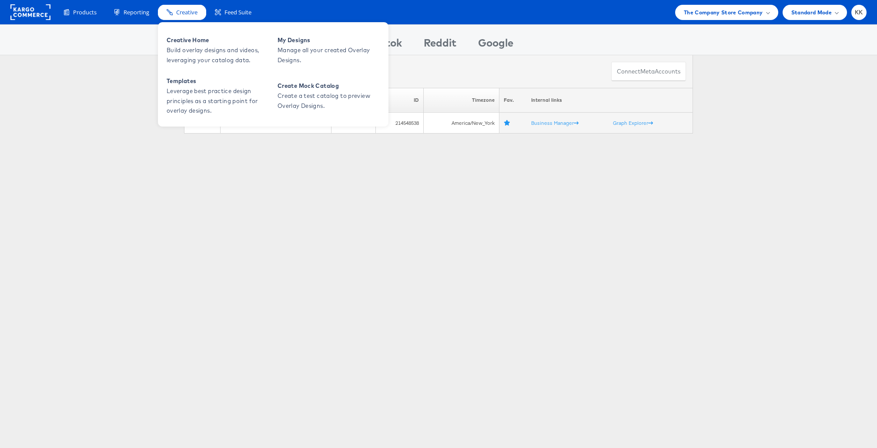
click at [192, 17] on div "Creative" at bounding box center [182, 12] width 48 height 15
click at [285, 42] on span "My Designs" at bounding box center [330, 40] width 104 height 10
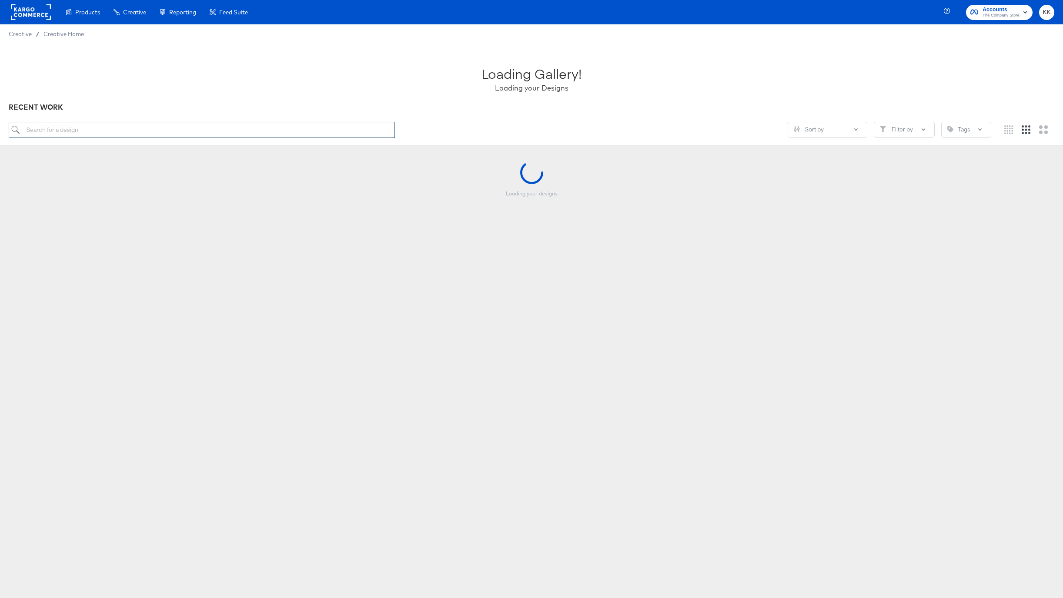
click at [151, 126] on input "search" at bounding box center [202, 130] width 386 height 16
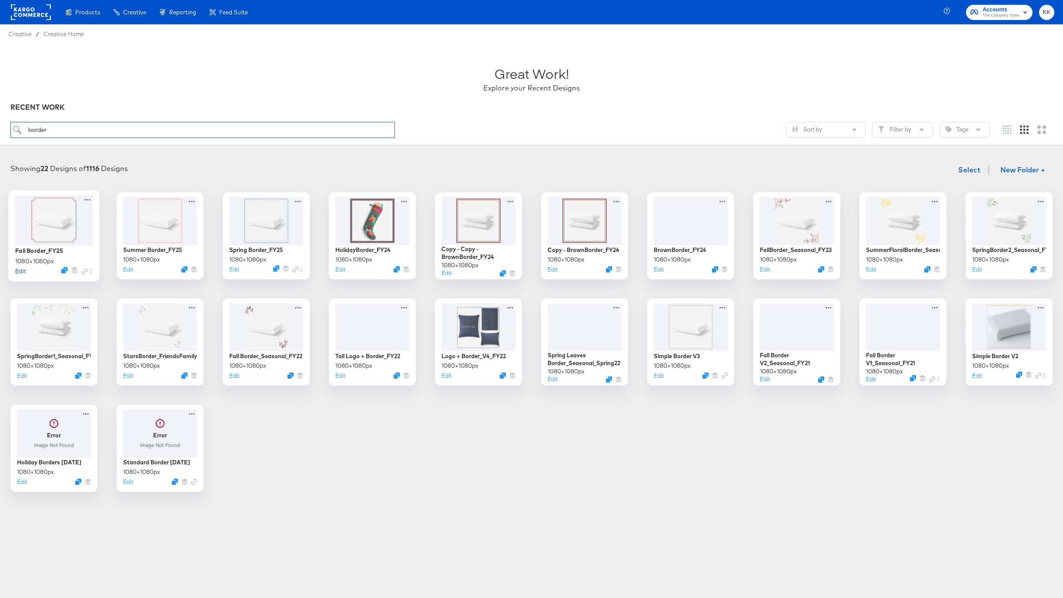
type input "border"
click at [20, 271] on button "Edit" at bounding box center [20, 271] width 10 height 8
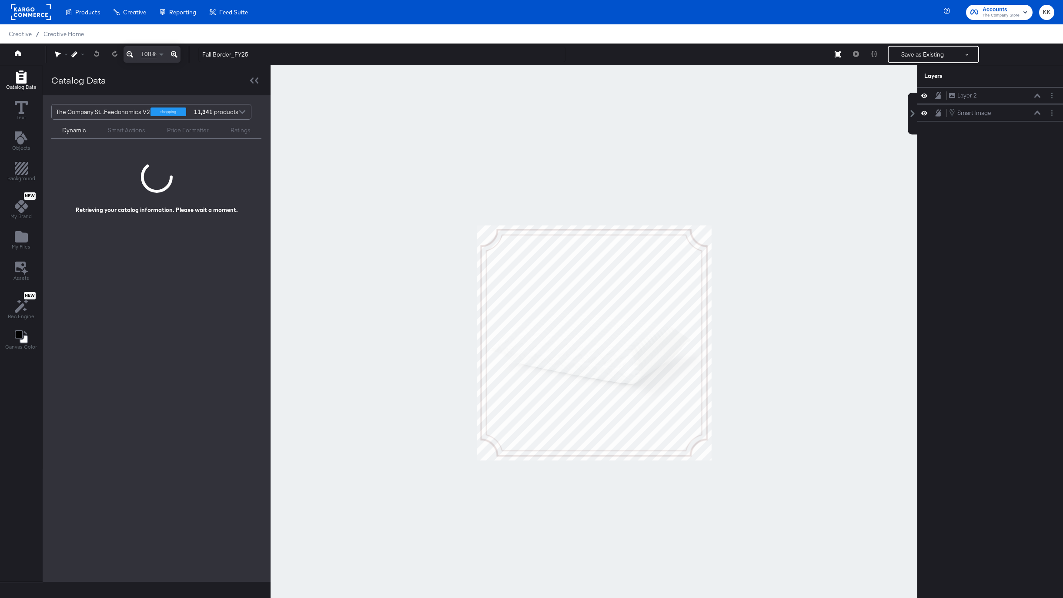
click at [393, 252] on div at bounding box center [594, 342] width 647 height 555
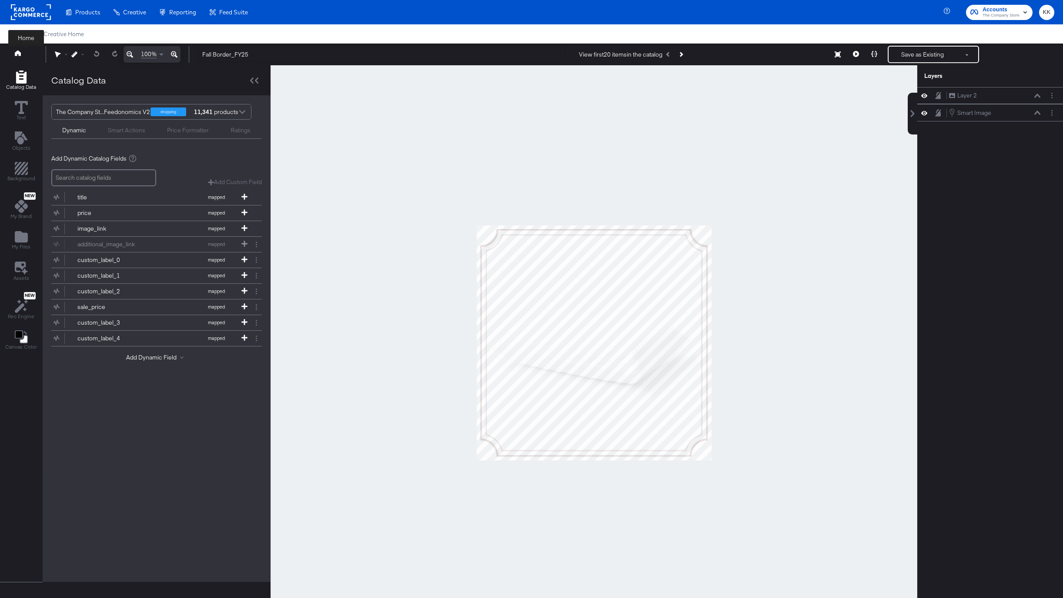
click at [17, 54] on icon at bounding box center [18, 53] width 6 height 6
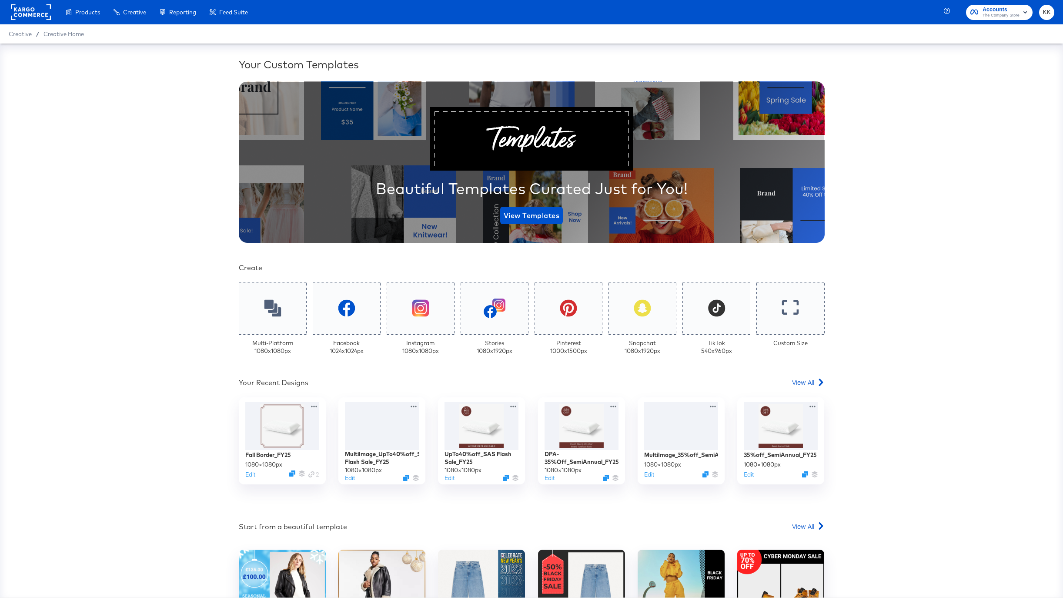
click at [804, 376] on div "Your Custom Templates Beautiful Templates Curated Just for You! View Templates …" at bounding box center [532, 371] width 586 height 628
click at [813, 379] on span "View All" at bounding box center [803, 382] width 22 height 9
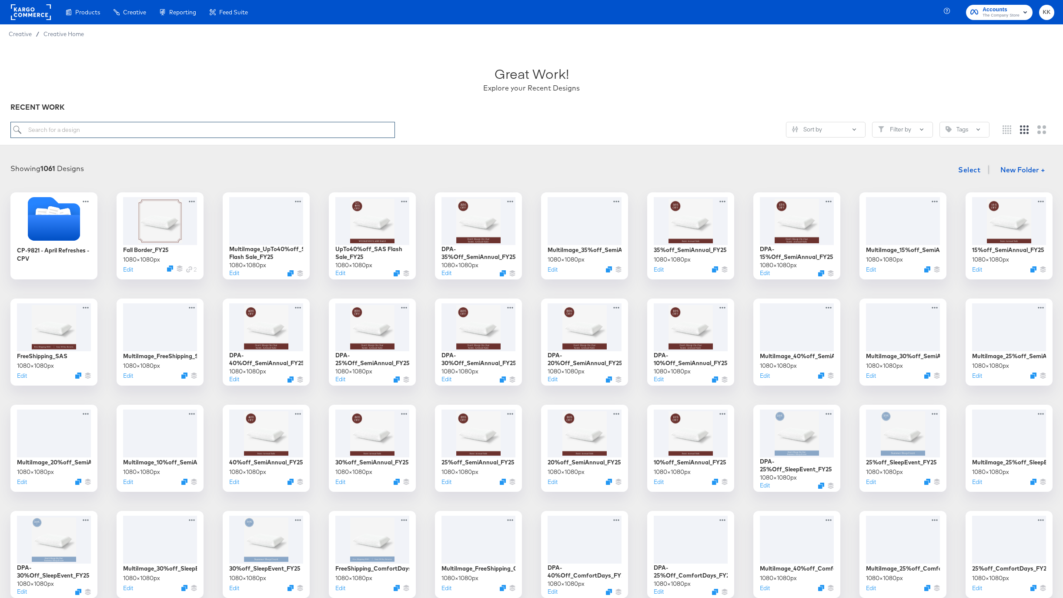
click at [124, 136] on input "search" at bounding box center [202, 130] width 385 height 16
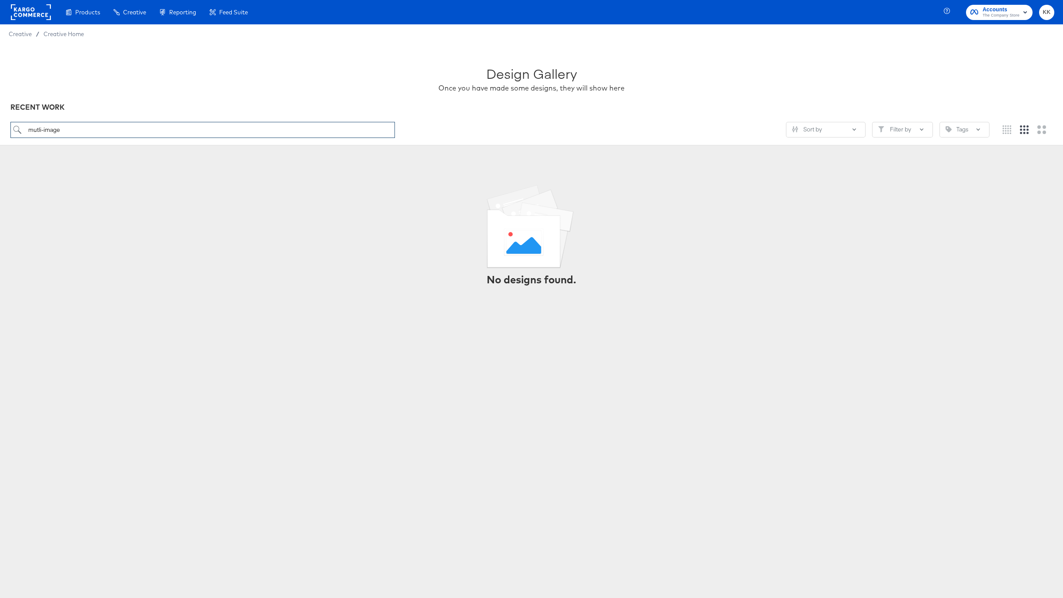
drag, startPoint x: 120, startPoint y: 132, endPoint x: 18, endPoint y: 132, distance: 102.2
click at [18, 132] on input "mutli-image" at bounding box center [202, 130] width 385 height 16
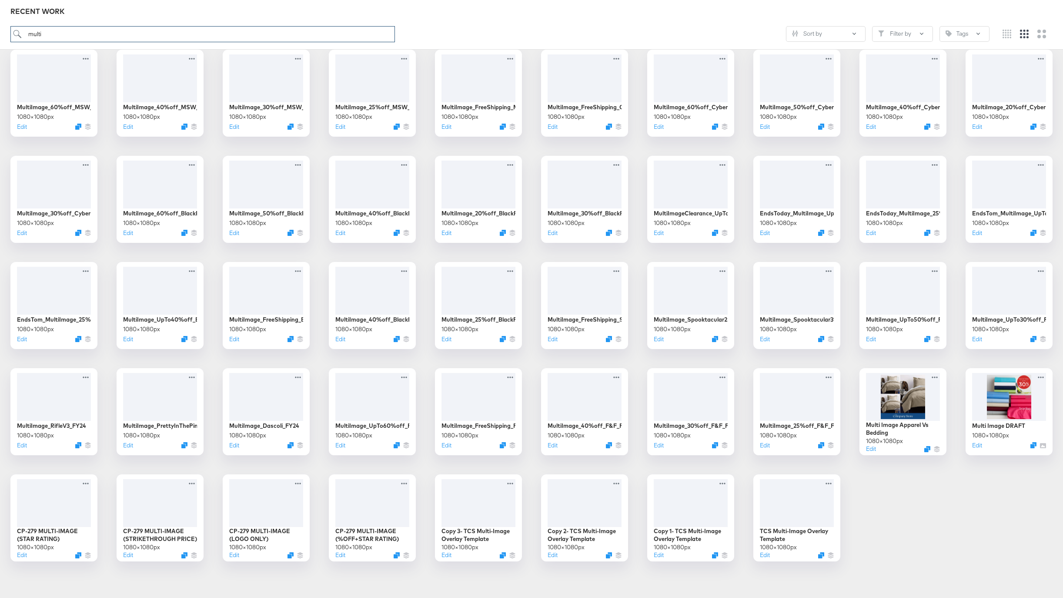
scroll to position [1316, 0]
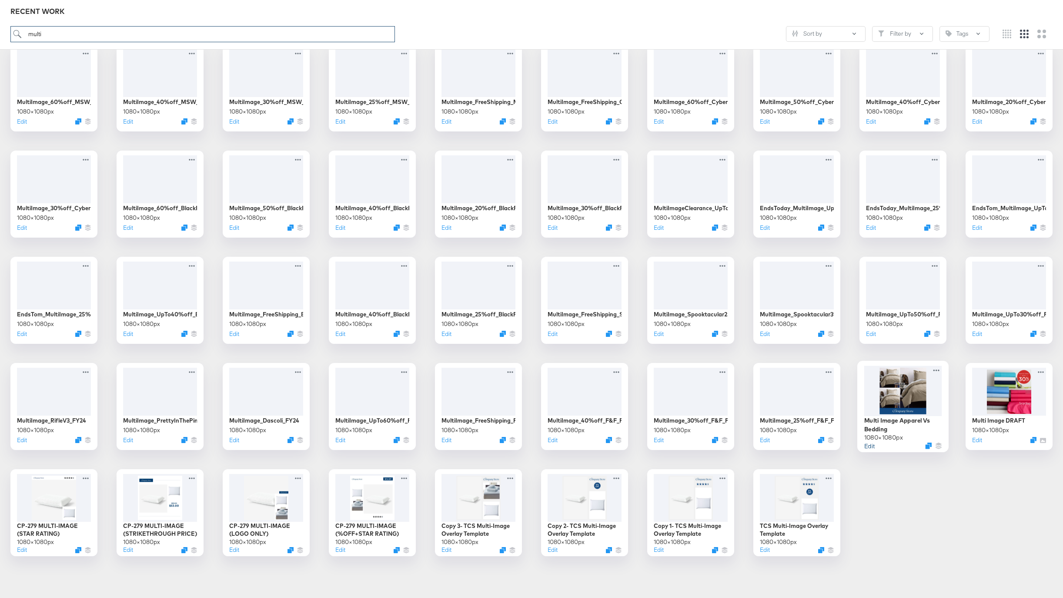
type input "multi"
click at [873, 445] on button "Edit" at bounding box center [870, 445] width 10 height 8
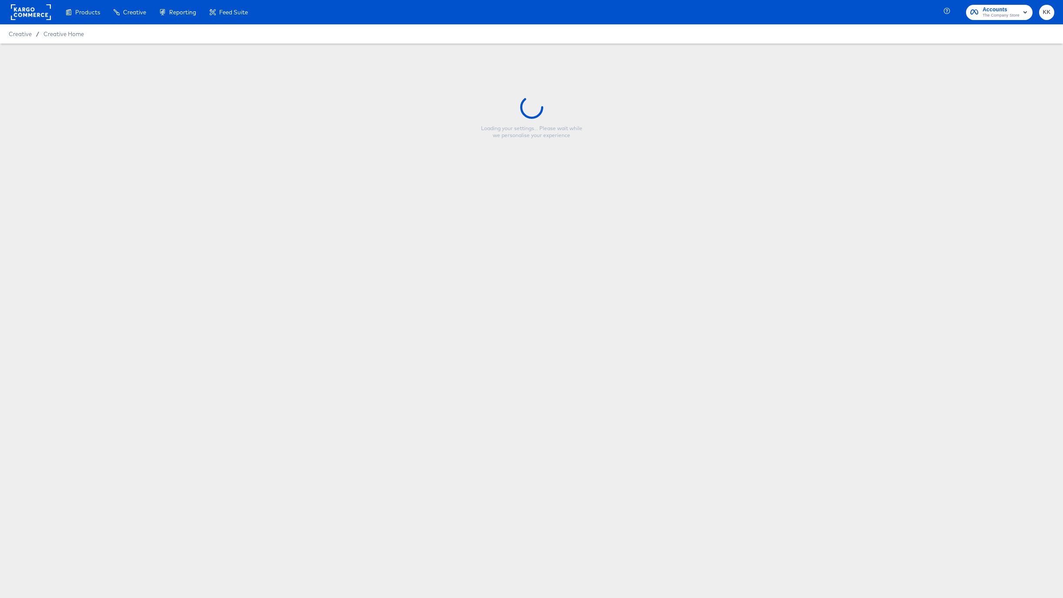
type input "Multi Image Apparel Vs Bedding"
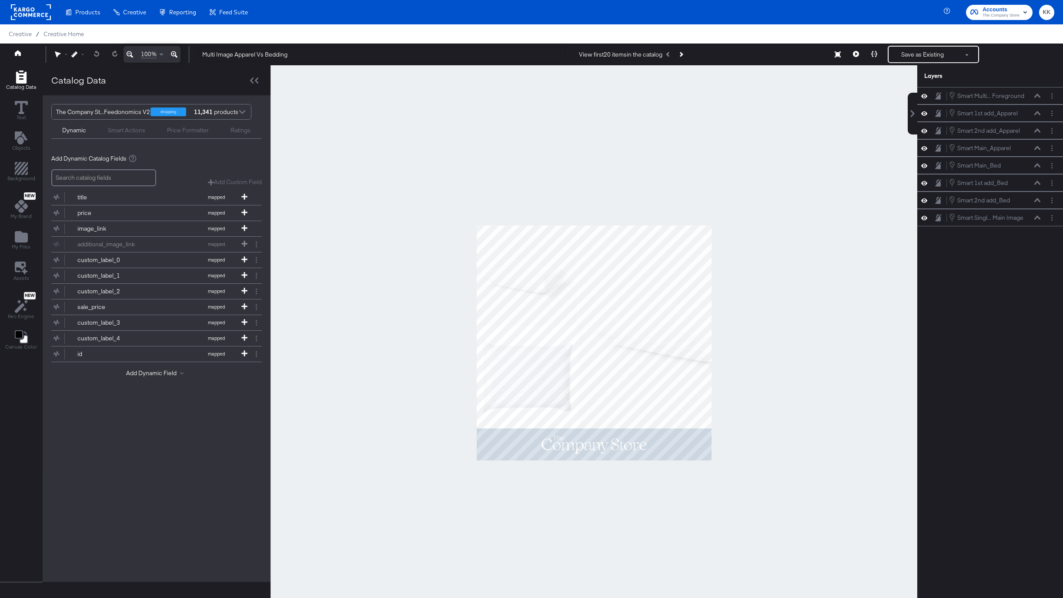
click at [174, 53] on icon at bounding box center [174, 54] width 7 height 10
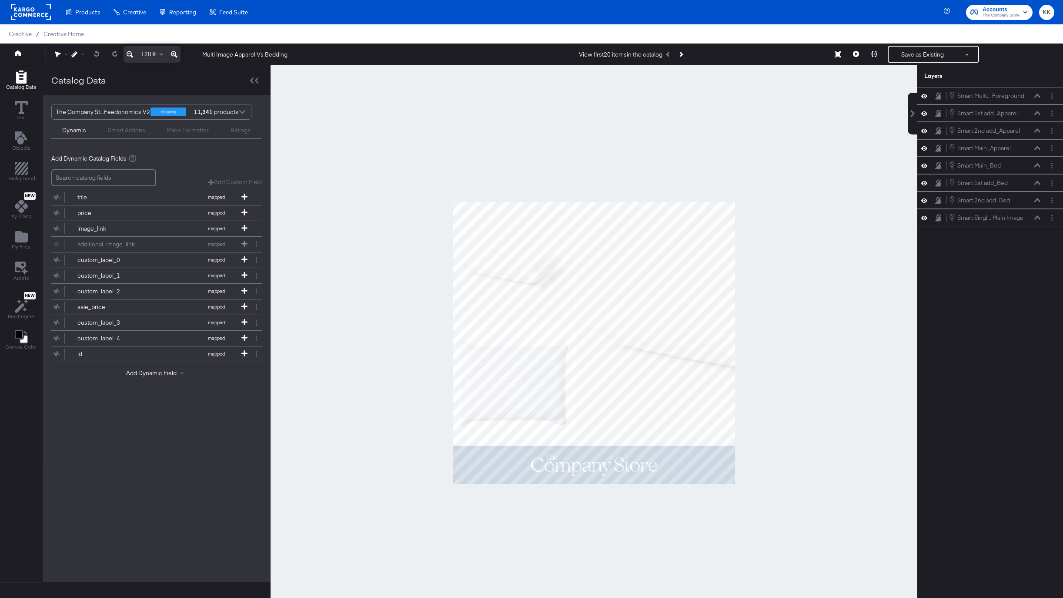
click at [174, 53] on icon at bounding box center [174, 54] width 7 height 10
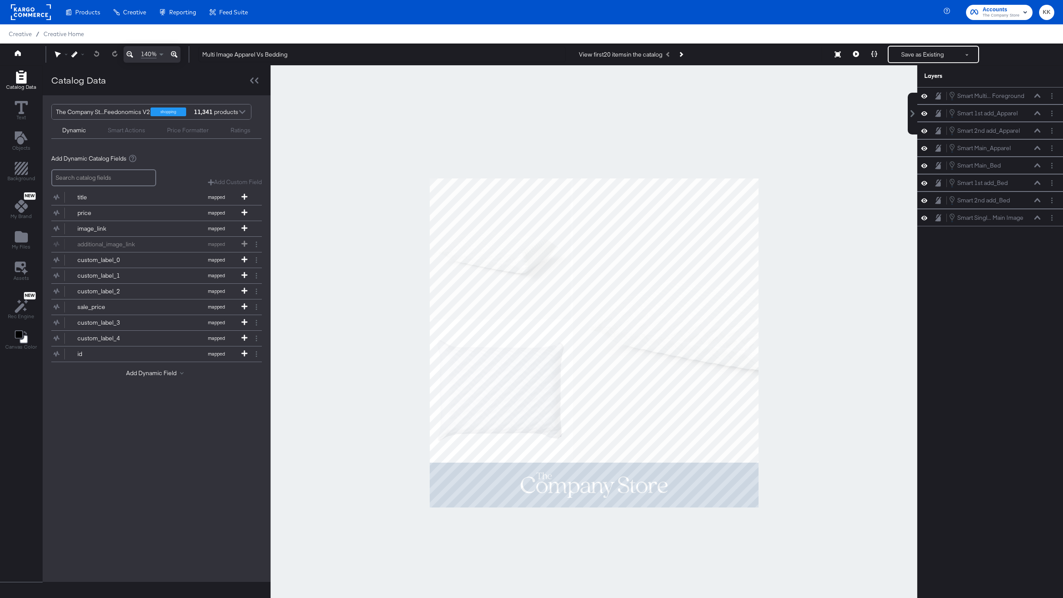
click at [325, 326] on div at bounding box center [594, 342] width 647 height 555
click at [15, 57] on link at bounding box center [18, 54] width 6 height 8
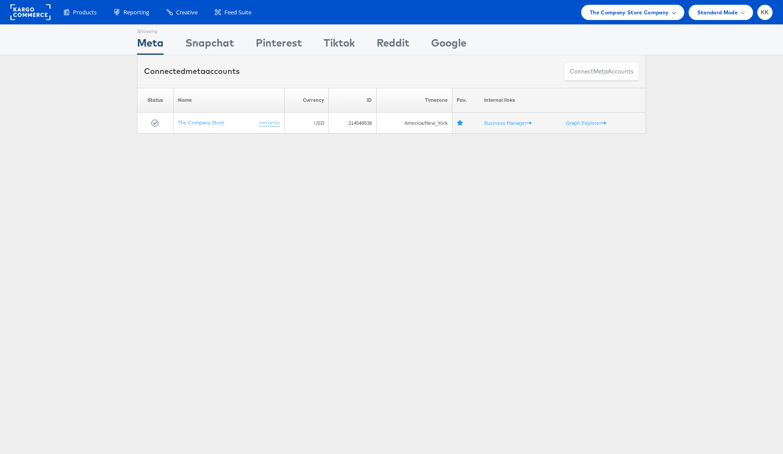
click at [610, 11] on span "The Company Store Company" at bounding box center [629, 12] width 79 height 9
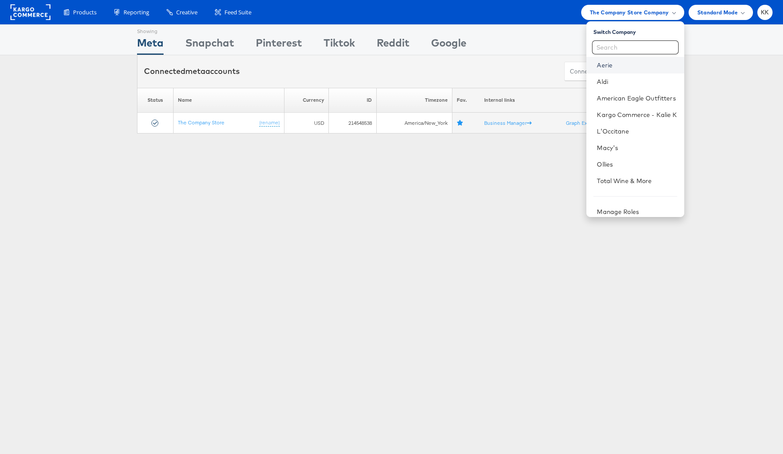
click at [628, 66] on link "Aerie" at bounding box center [637, 65] width 80 height 9
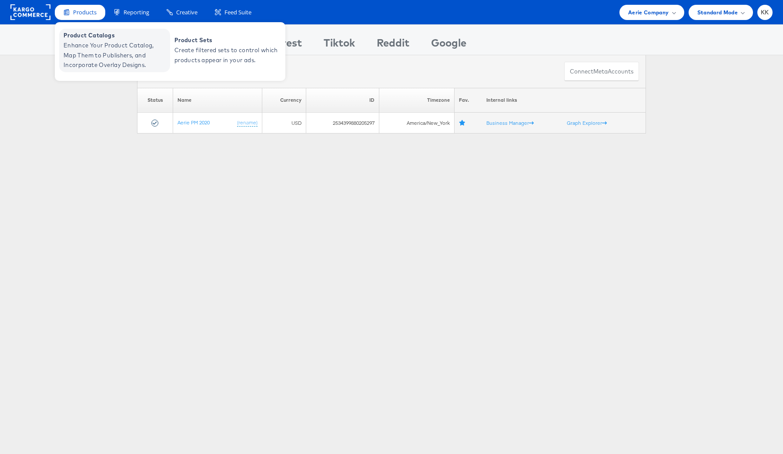
click at [83, 64] on span "Enhance Your Product Catalog, Map Them to Publishers, and Incorporate Overlay D…" at bounding box center [116, 55] width 104 height 30
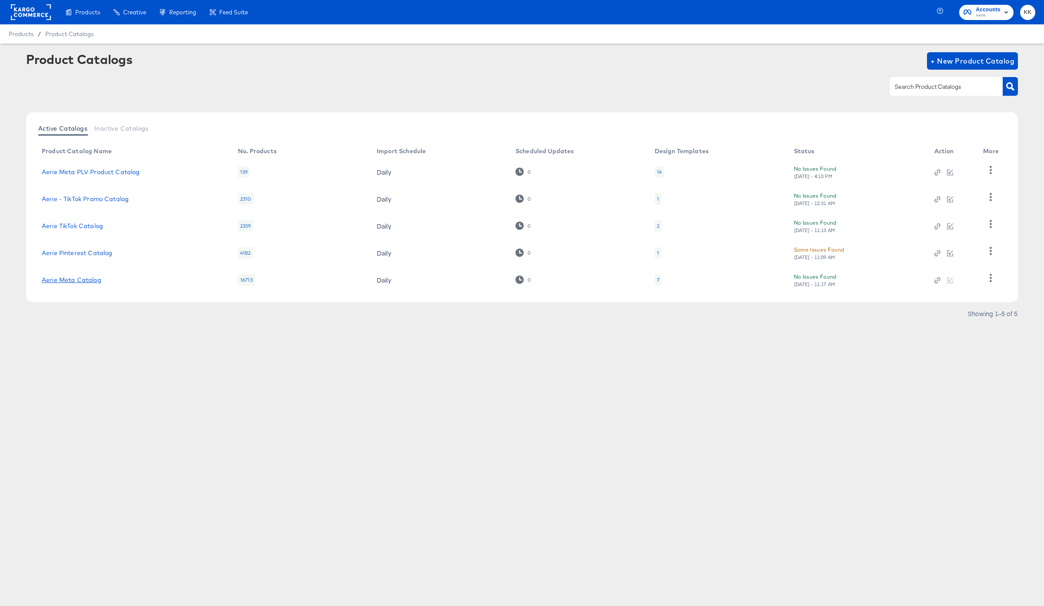
click at [66, 276] on link "Aerie Meta Catalog" at bounding box center [72, 279] width 60 height 7
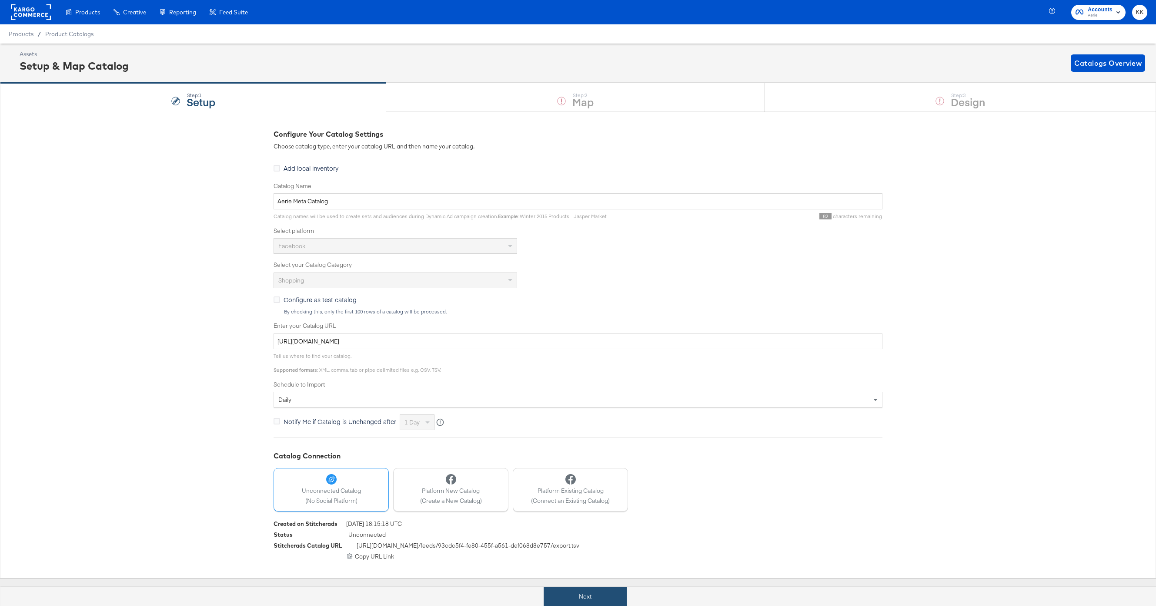
click at [577, 597] on button "Next" at bounding box center [585, 597] width 83 height 20
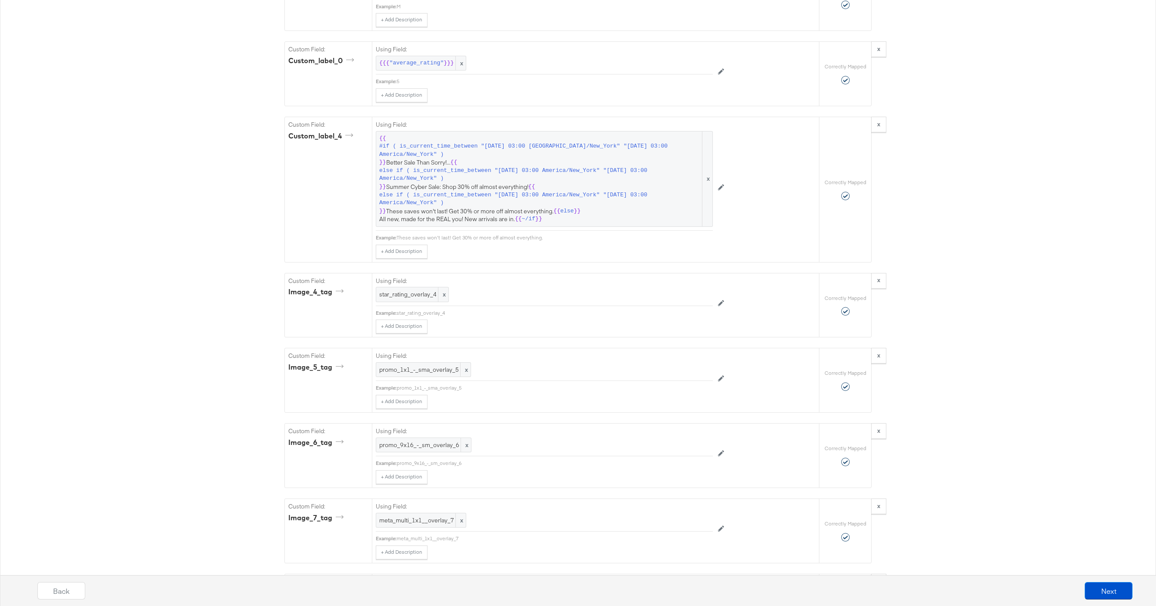
scroll to position [2169, 0]
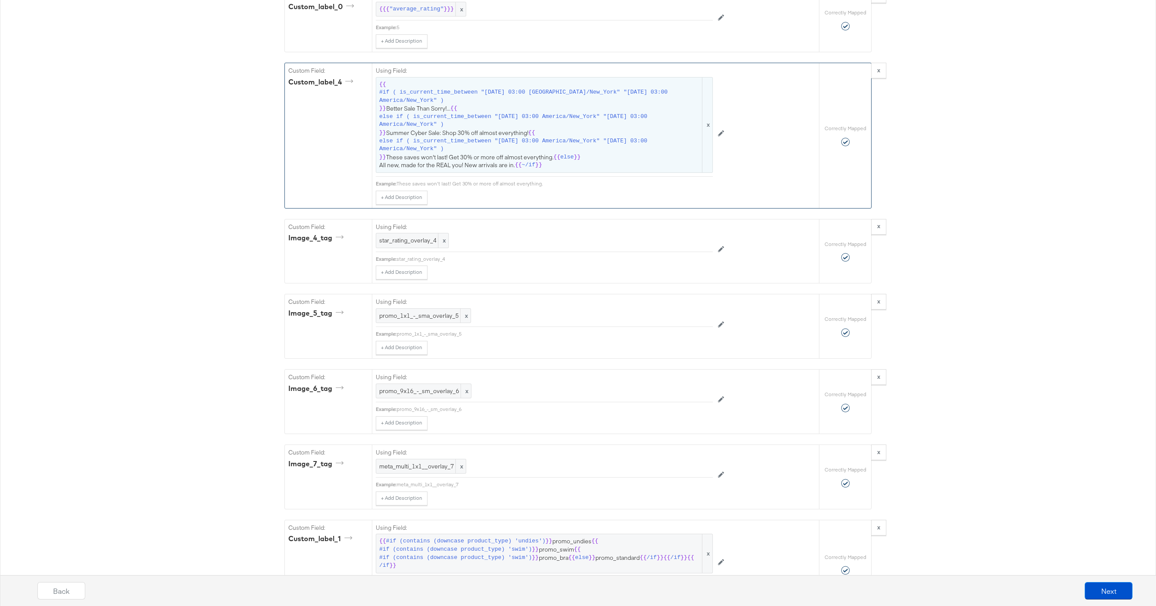
click at [477, 143] on span "else if ( is_current_time_between "[DATE] 03:00 America/New_York" "[DATE] 03:00…" at bounding box center [540, 145] width 322 height 16
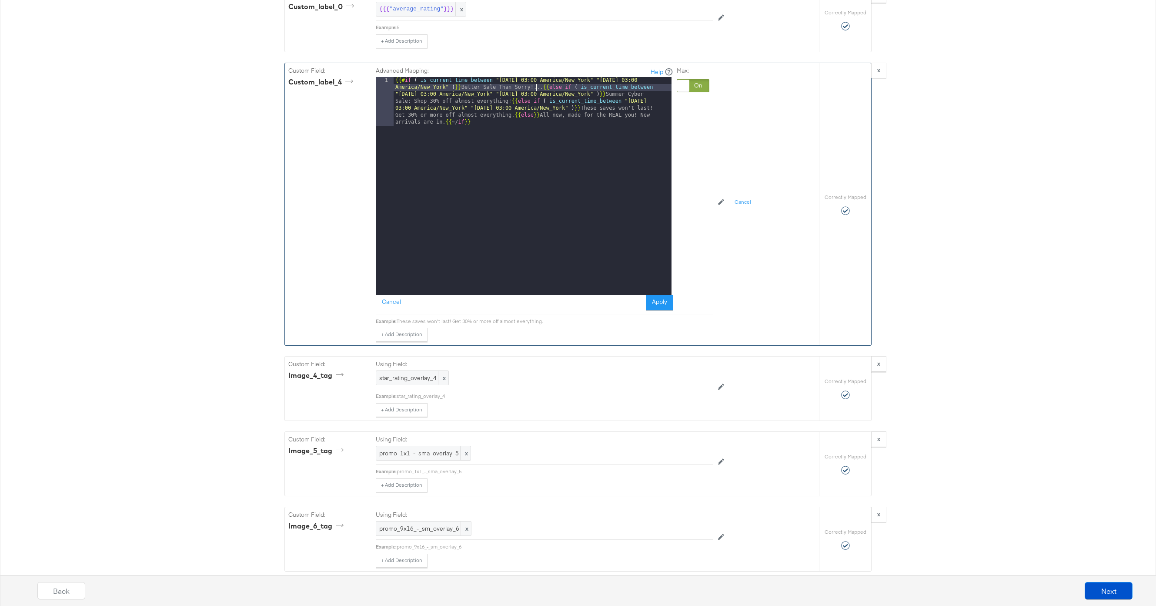
click at [537, 87] on div "{{# if ( is_current_time_between "[DATE] 03:00 America/New_York" "[DATE] 03:00 …" at bounding box center [533, 234] width 278 height 315
click at [656, 306] on button "Apply" at bounding box center [659, 303] width 27 height 16
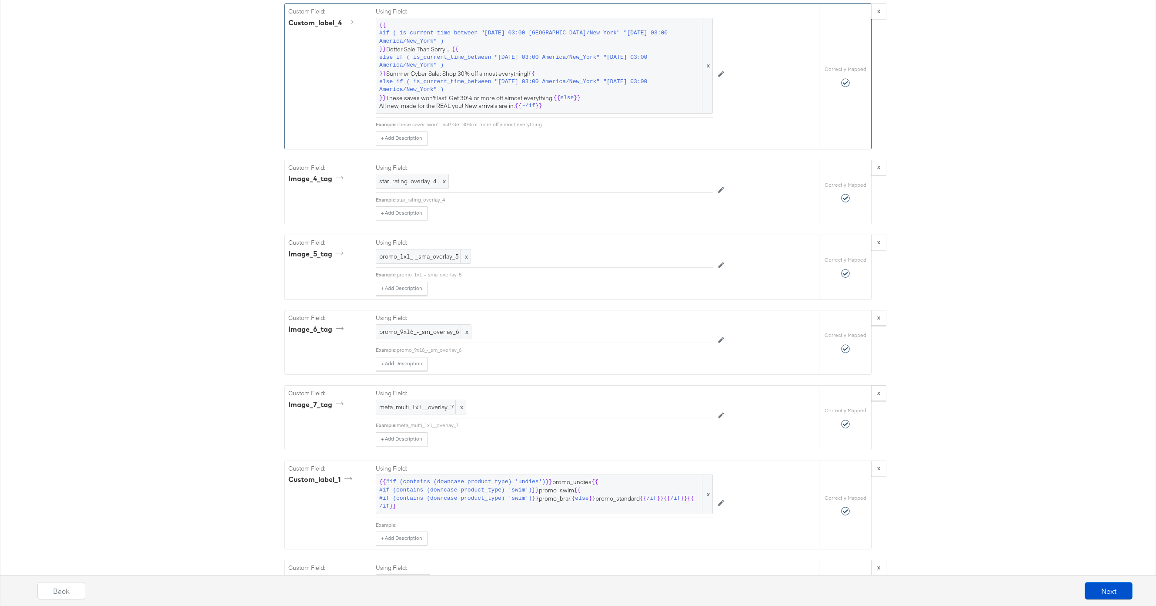
scroll to position [2235, 0]
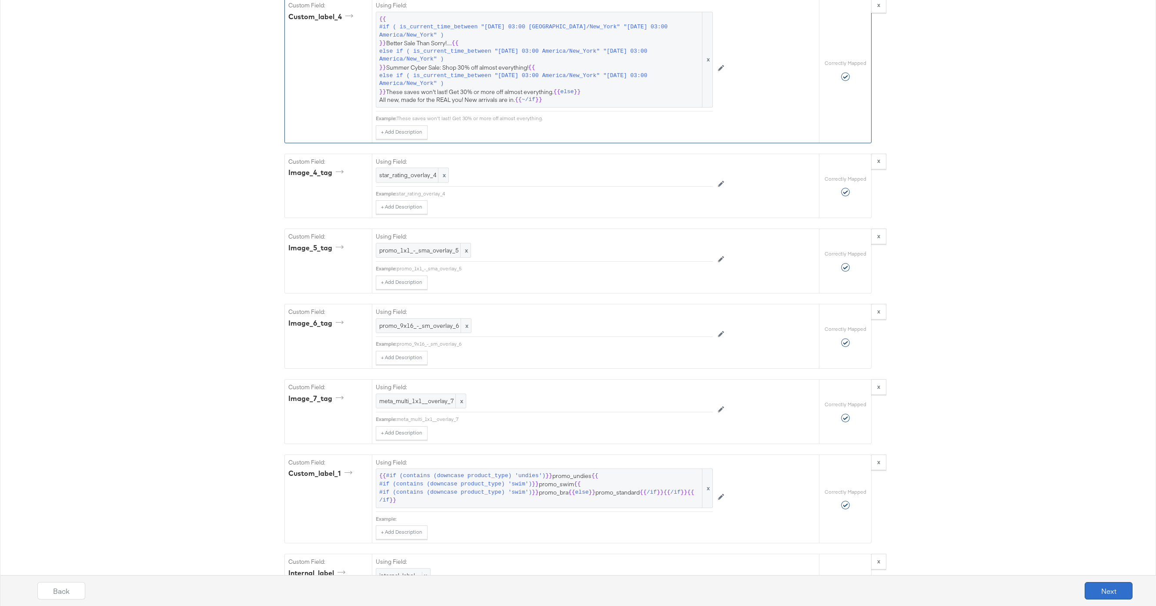
click at [1044, 591] on button "Next" at bounding box center [1109, 590] width 48 height 17
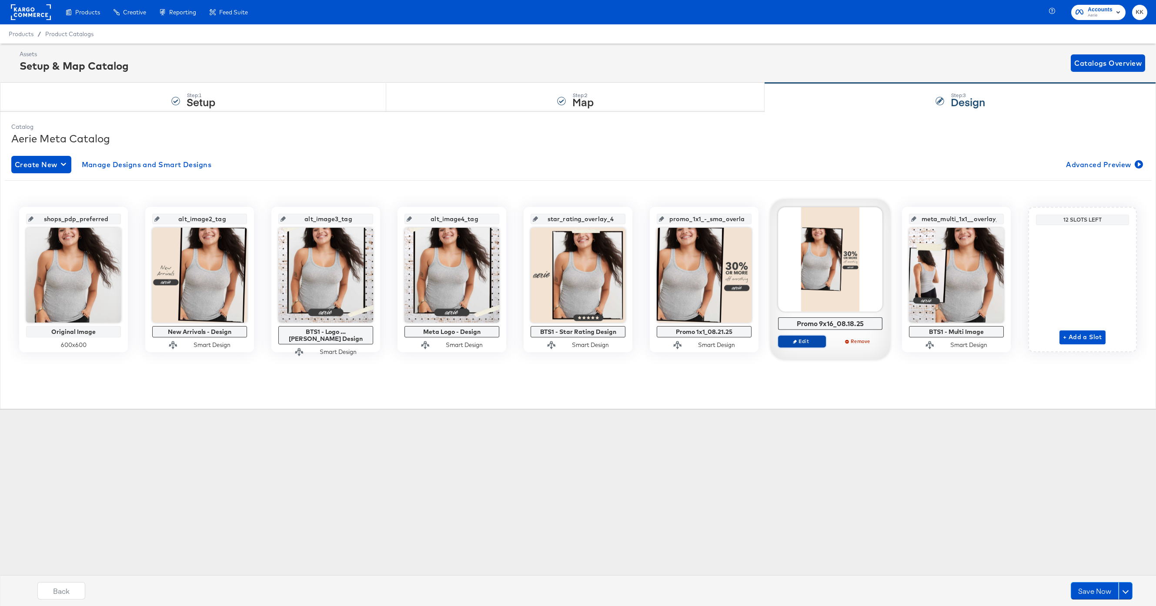
click at [814, 341] on span "Edit" at bounding box center [802, 341] width 40 height 7
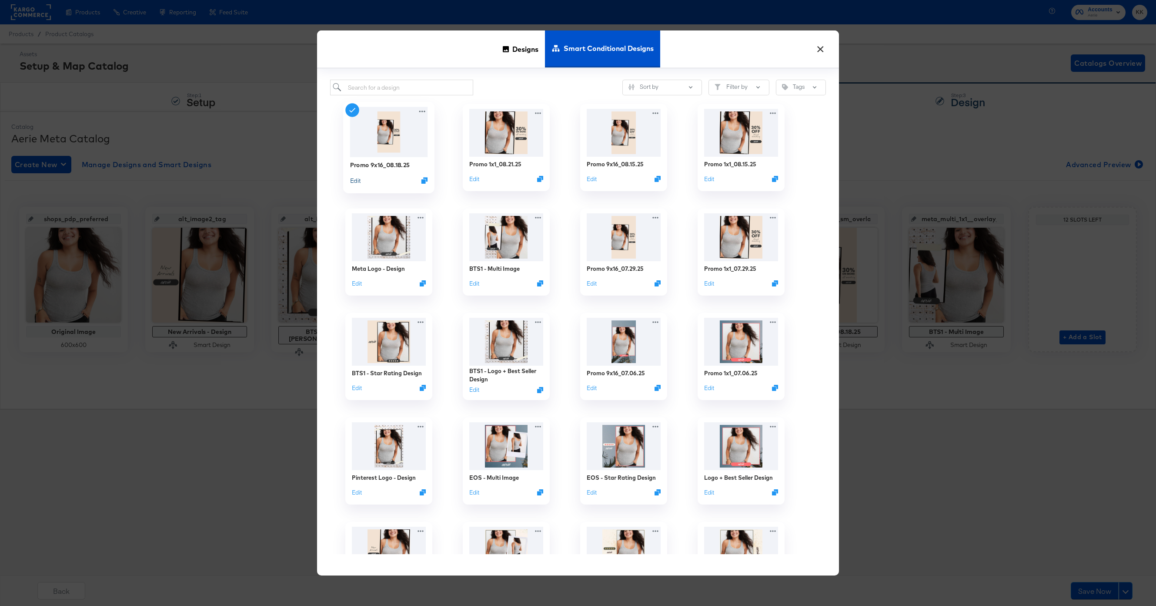
click at [351, 184] on button "Edit" at bounding box center [355, 180] width 10 height 8
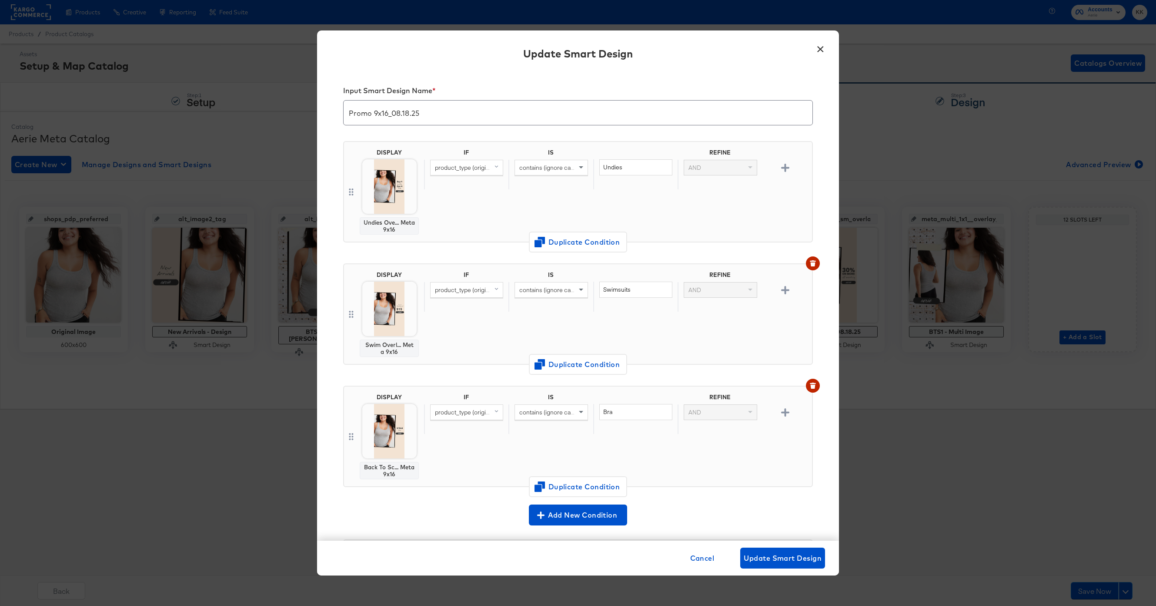
click at [409, 112] on input "Promo 9x16_08.18.25" at bounding box center [578, 109] width 469 height 24
type input "Promo 9x16_08.21.25"
click at [766, 548] on button "Update Smart Design" at bounding box center [783, 557] width 85 height 21
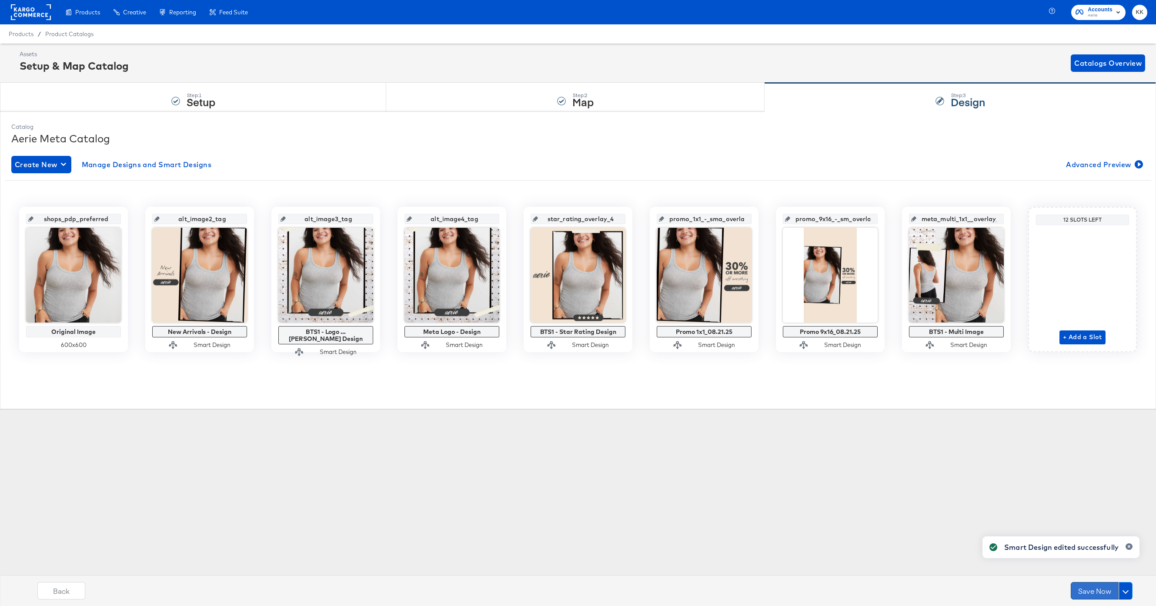
click at [1044, 587] on button "Save Now" at bounding box center [1095, 590] width 48 height 17
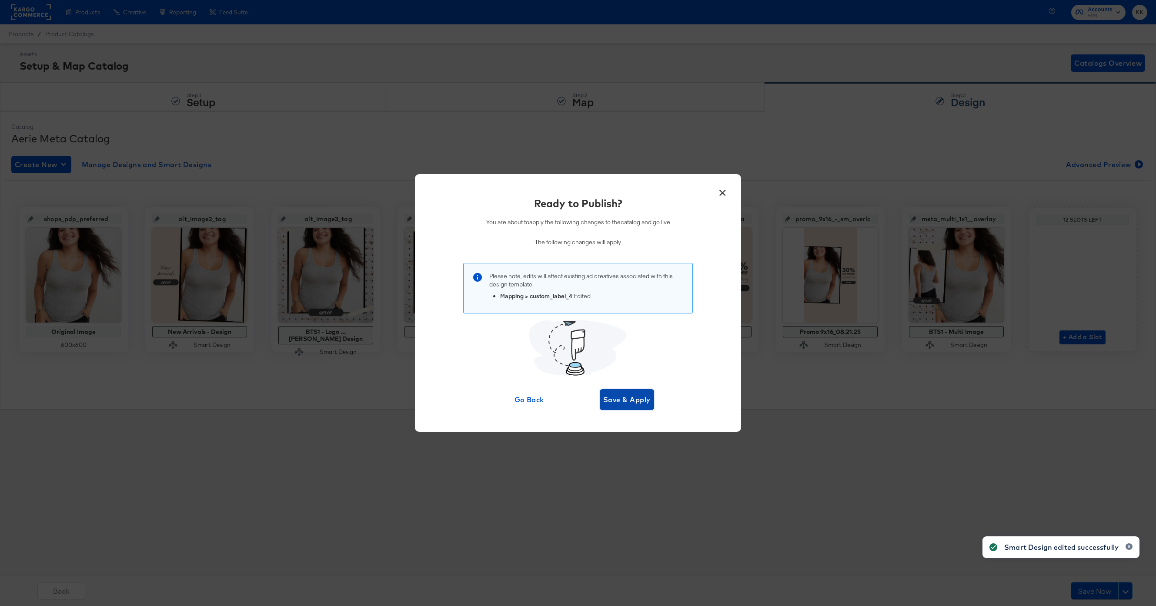
click at [638, 404] on span "Save & Apply" at bounding box center [626, 399] width 47 height 12
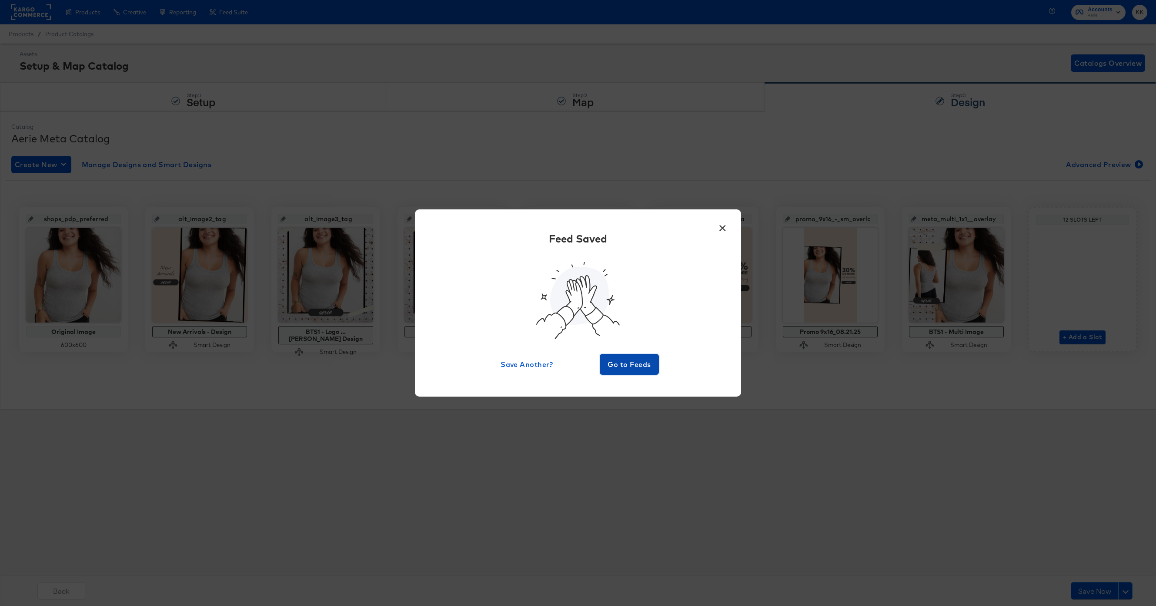
click at [633, 370] on button "Go to Feeds" at bounding box center [629, 364] width 59 height 21
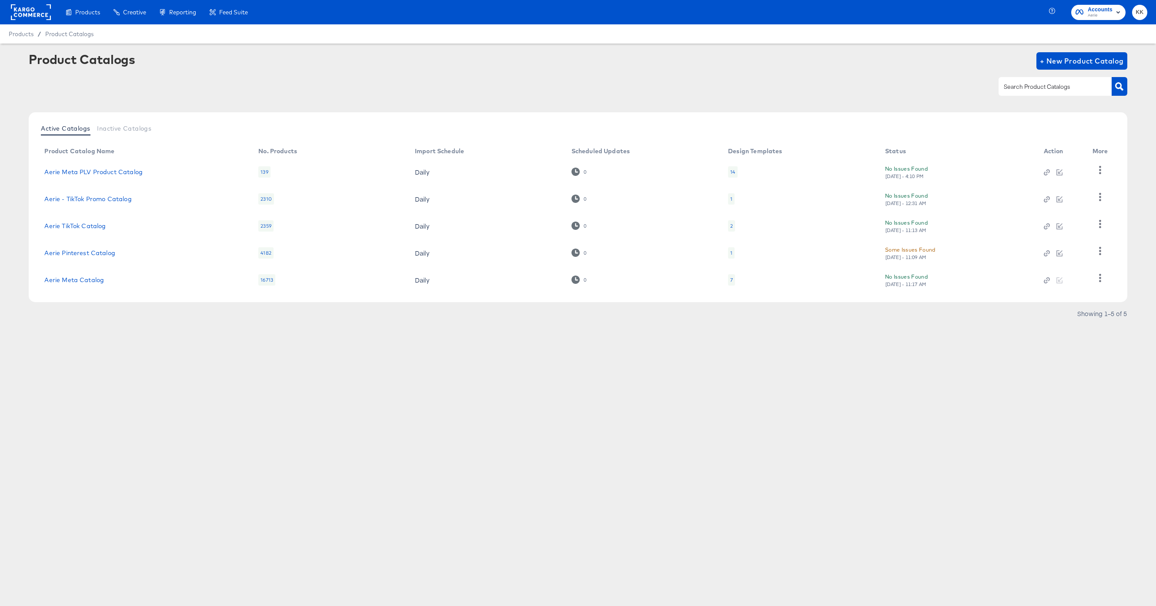
click at [29, 7] on rect at bounding box center [31, 12] width 40 height 16
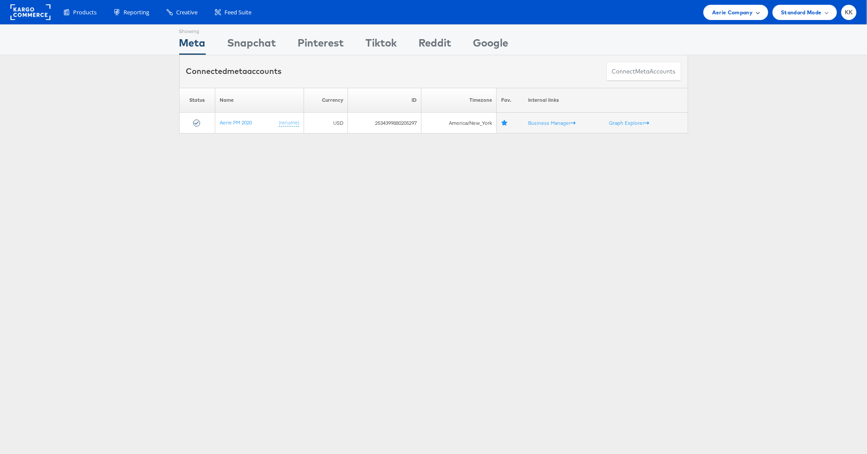
click at [745, 12] on span "Aerie Company" at bounding box center [732, 12] width 40 height 9
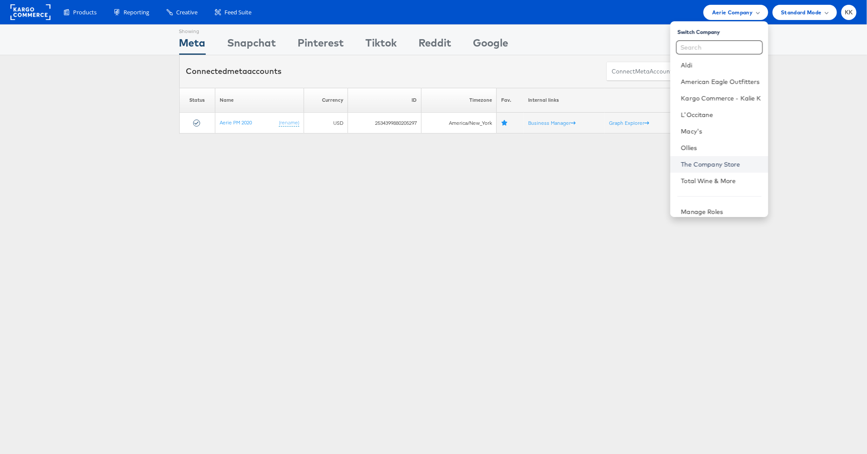
click at [710, 161] on link "The Company Store" at bounding box center [721, 164] width 80 height 9
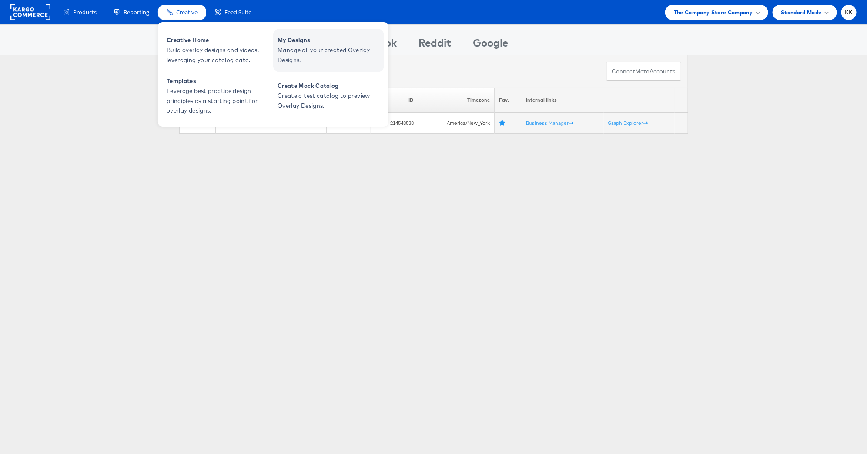
click at [318, 54] on span "Manage all your created Overlay Designs." at bounding box center [330, 55] width 104 height 20
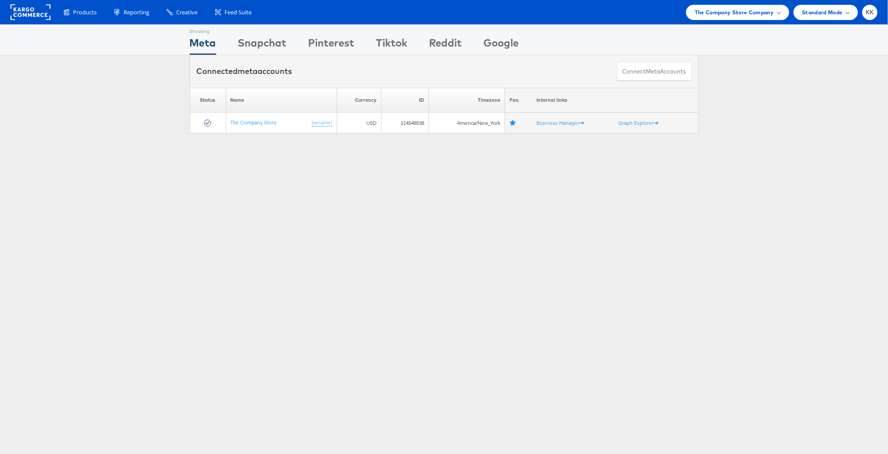
click at [733, 21] on div "Products Product Catalogs Enhance Your Product Catalog, Map Them to Publishers,…" at bounding box center [444, 12] width 888 height 24
click at [734, 17] on div "The Company Store Company" at bounding box center [737, 12] width 103 height 15
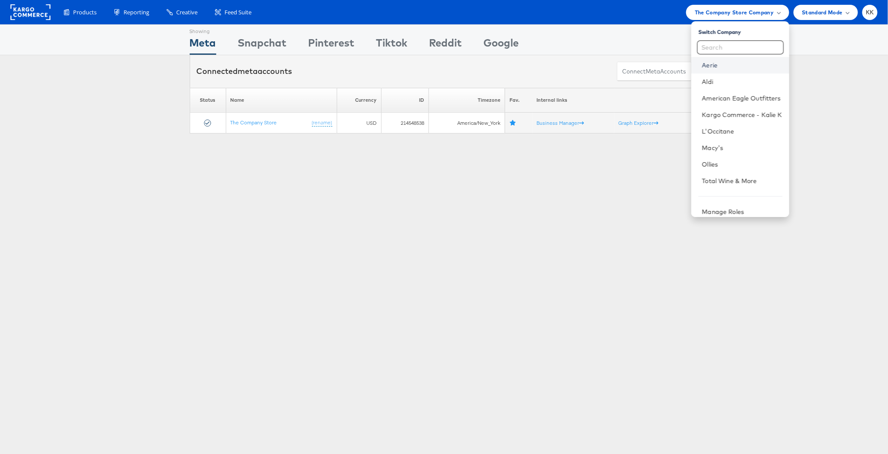
click at [740, 62] on link "Aerie" at bounding box center [742, 65] width 80 height 9
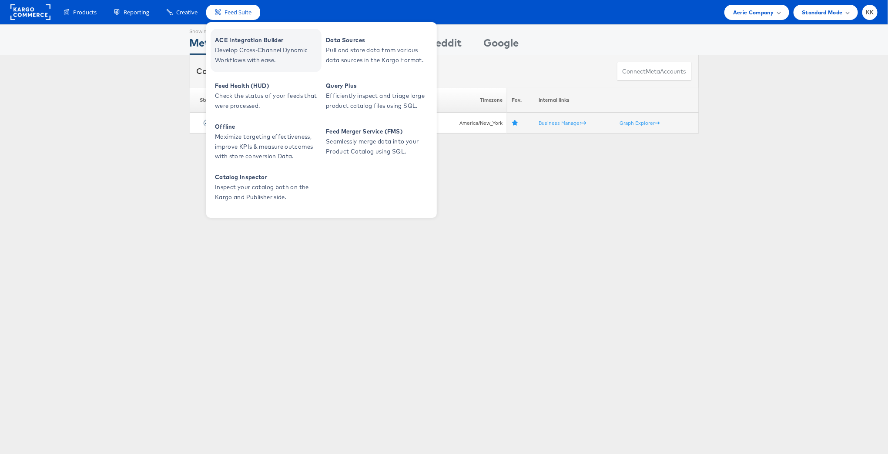
click at [235, 43] on span "ACE Integration Builder" at bounding box center [267, 40] width 104 height 10
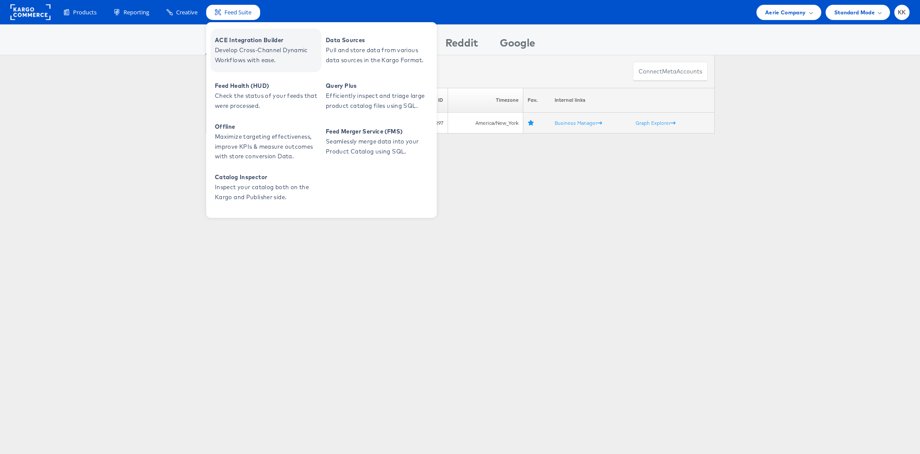
click at [243, 40] on span "ACE Integration Builder" at bounding box center [267, 40] width 104 height 10
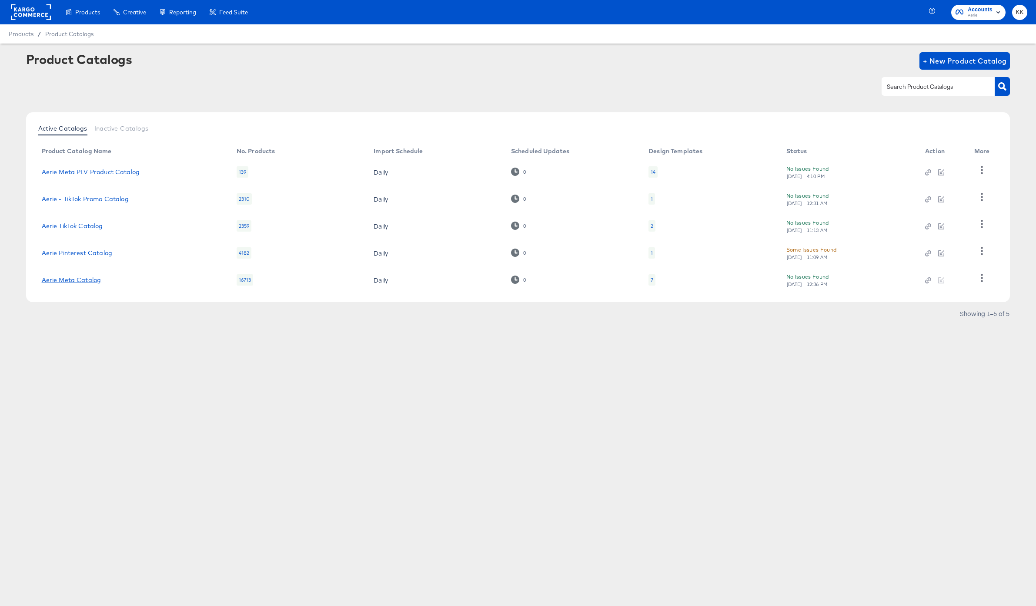
click at [79, 283] on link "Aerie Meta Catalog" at bounding box center [72, 279] width 60 height 7
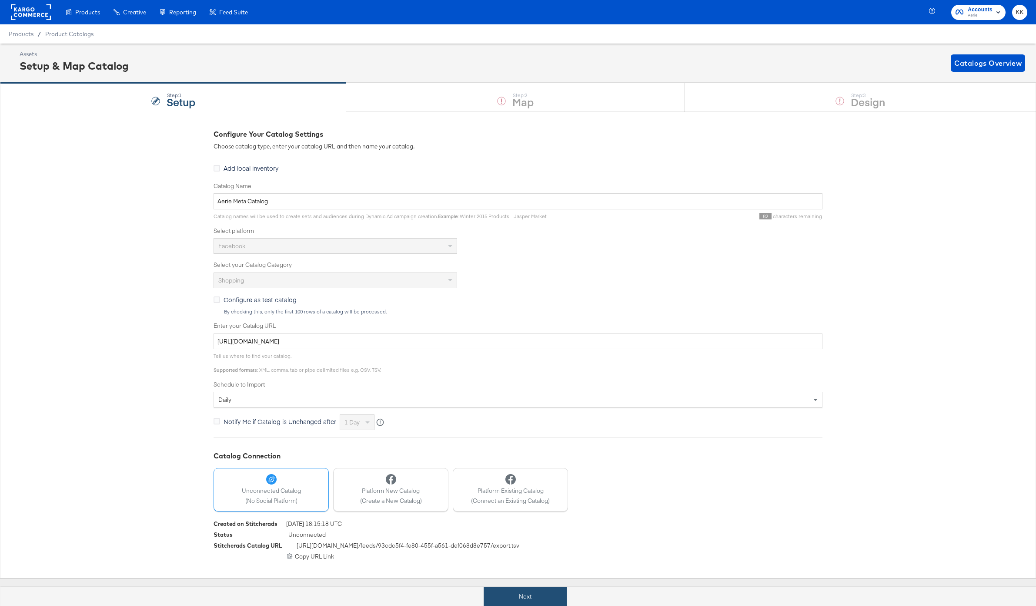
click at [534, 601] on button "Next" at bounding box center [525, 597] width 83 height 20
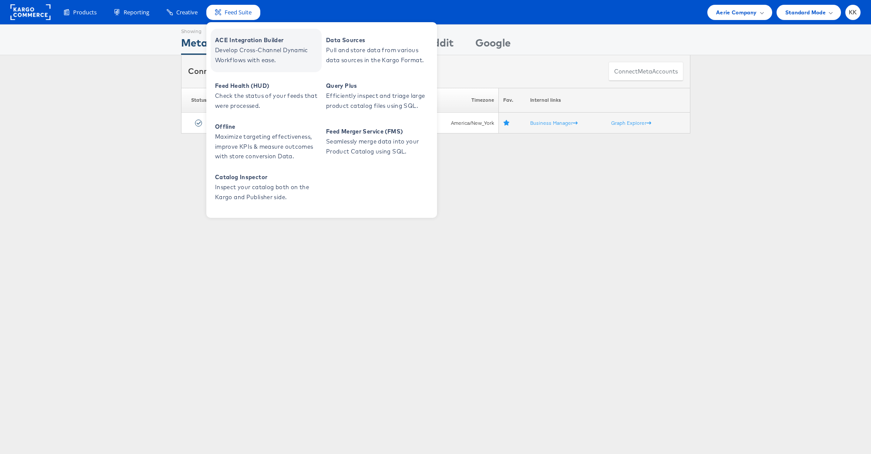
click at [240, 34] on link "ACE Integration Builder Develop Cross-Channel Dynamic Workflows with ease." at bounding box center [266, 51] width 111 height 44
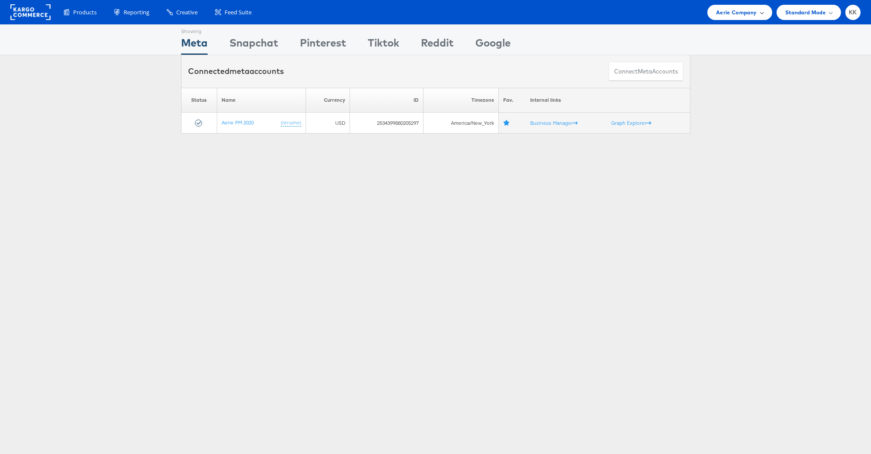
click at [732, 17] on div "Aerie Company" at bounding box center [739, 12] width 64 height 15
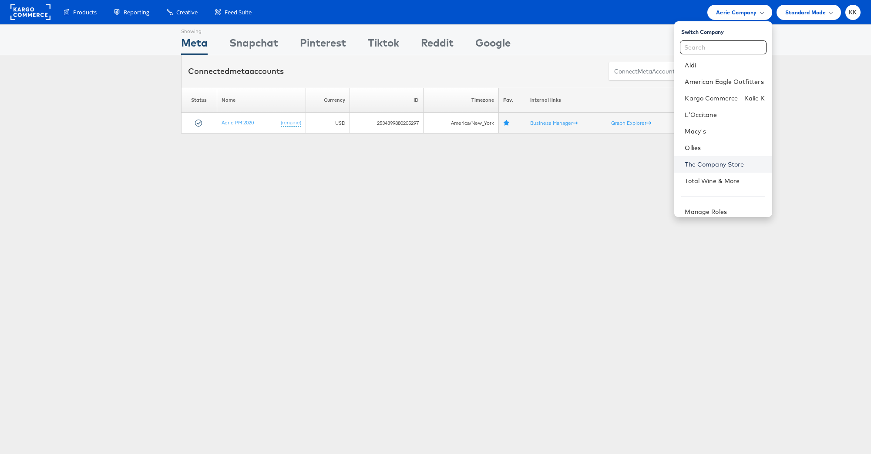
click at [731, 162] on link "The Company Store" at bounding box center [724, 164] width 80 height 9
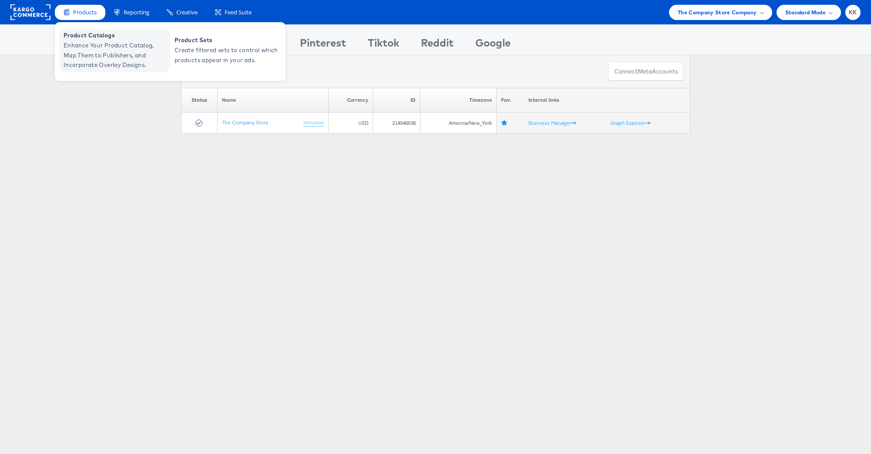
click at [90, 41] on span "Enhance Your Product Catalog, Map Them to Publishers, and Incorporate Overlay D…" at bounding box center [116, 55] width 104 height 30
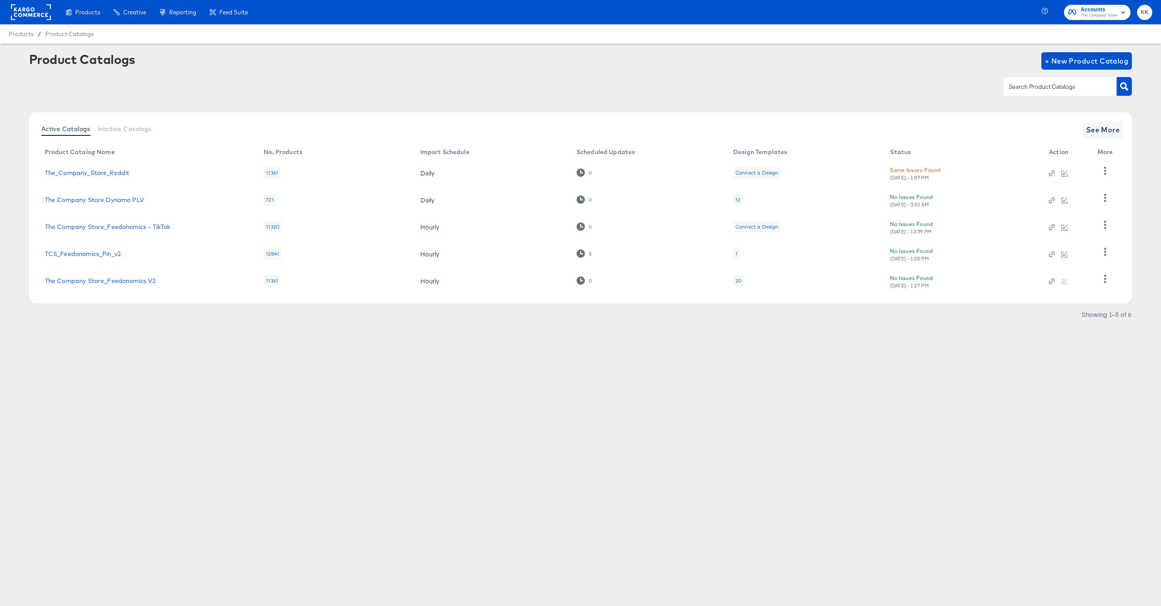
click at [144, 276] on td "The Company Store_Feedonomics V2" at bounding box center [147, 280] width 219 height 27
click at [119, 280] on link "The Company Store_Feedonomics V2" at bounding box center [100, 280] width 111 height 7
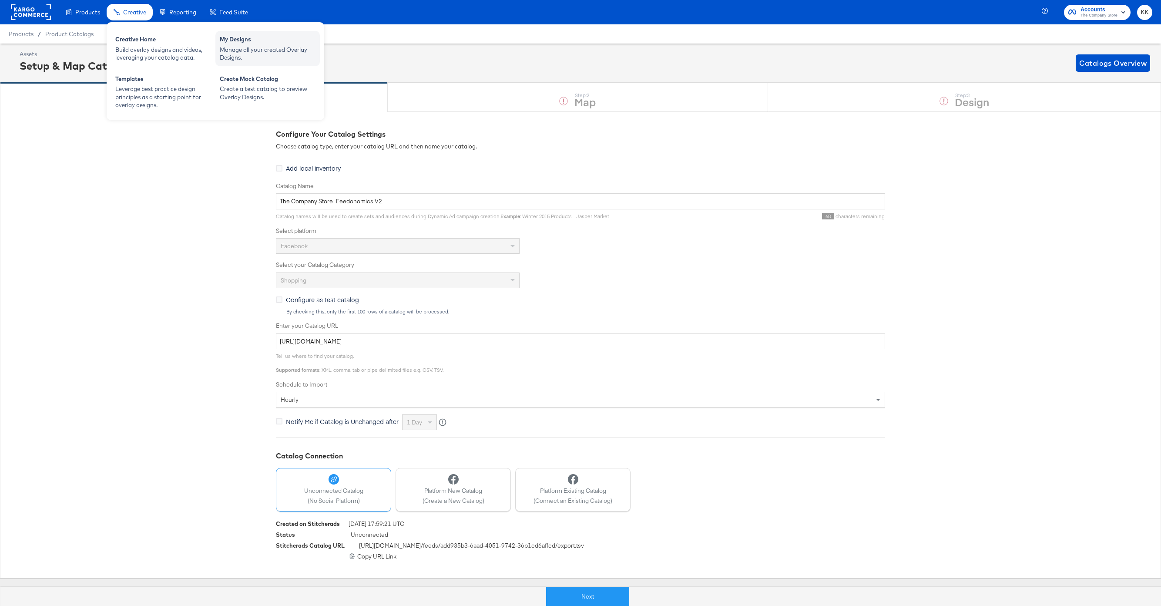
click at [255, 42] on div "My Designs" at bounding box center [268, 40] width 96 height 10
